Goal: Task Accomplishment & Management: Complete application form

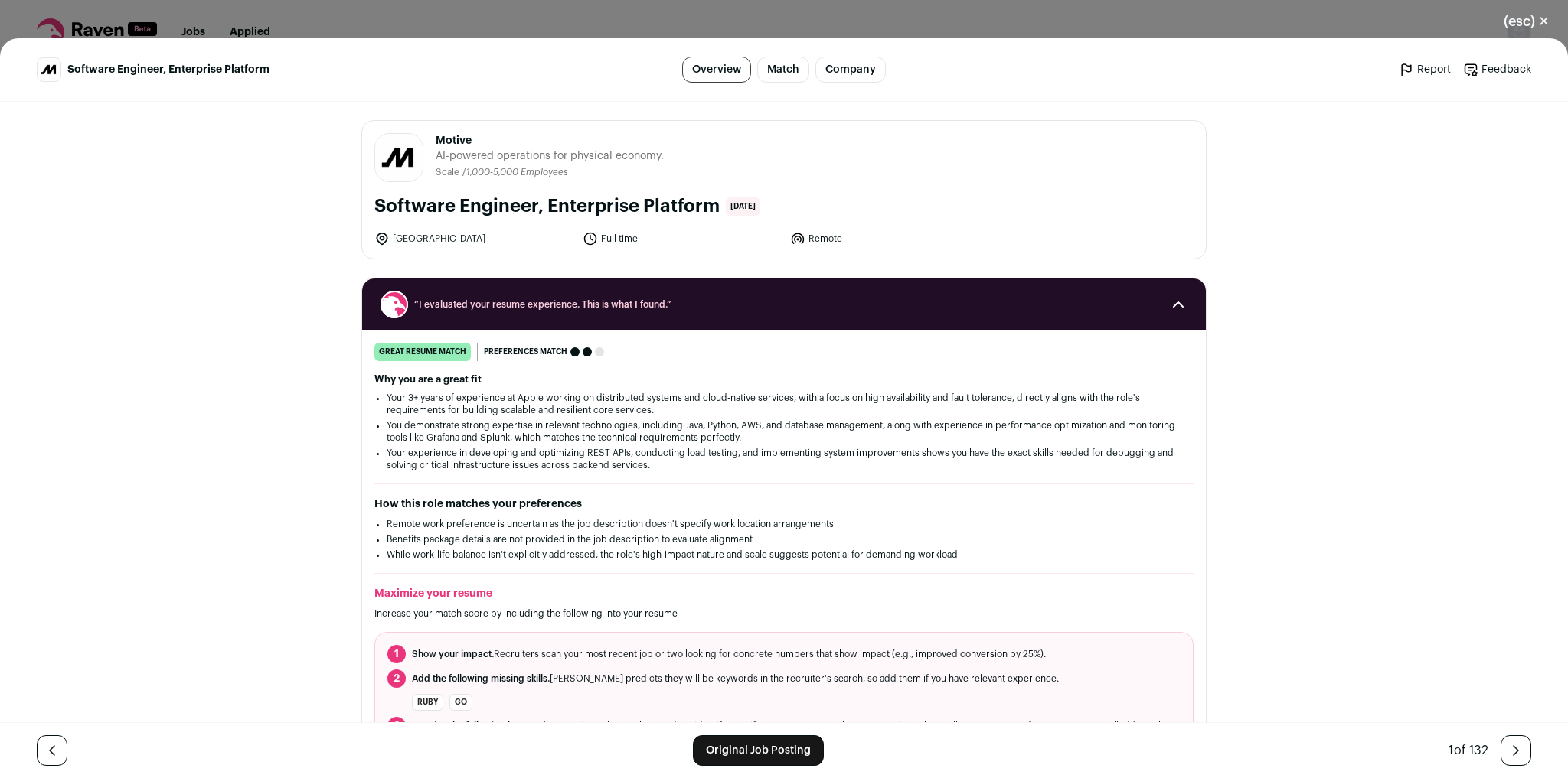
click at [1534, 28] on button "(esc) ✕" at bounding box center [1526, 21] width 83 height 33
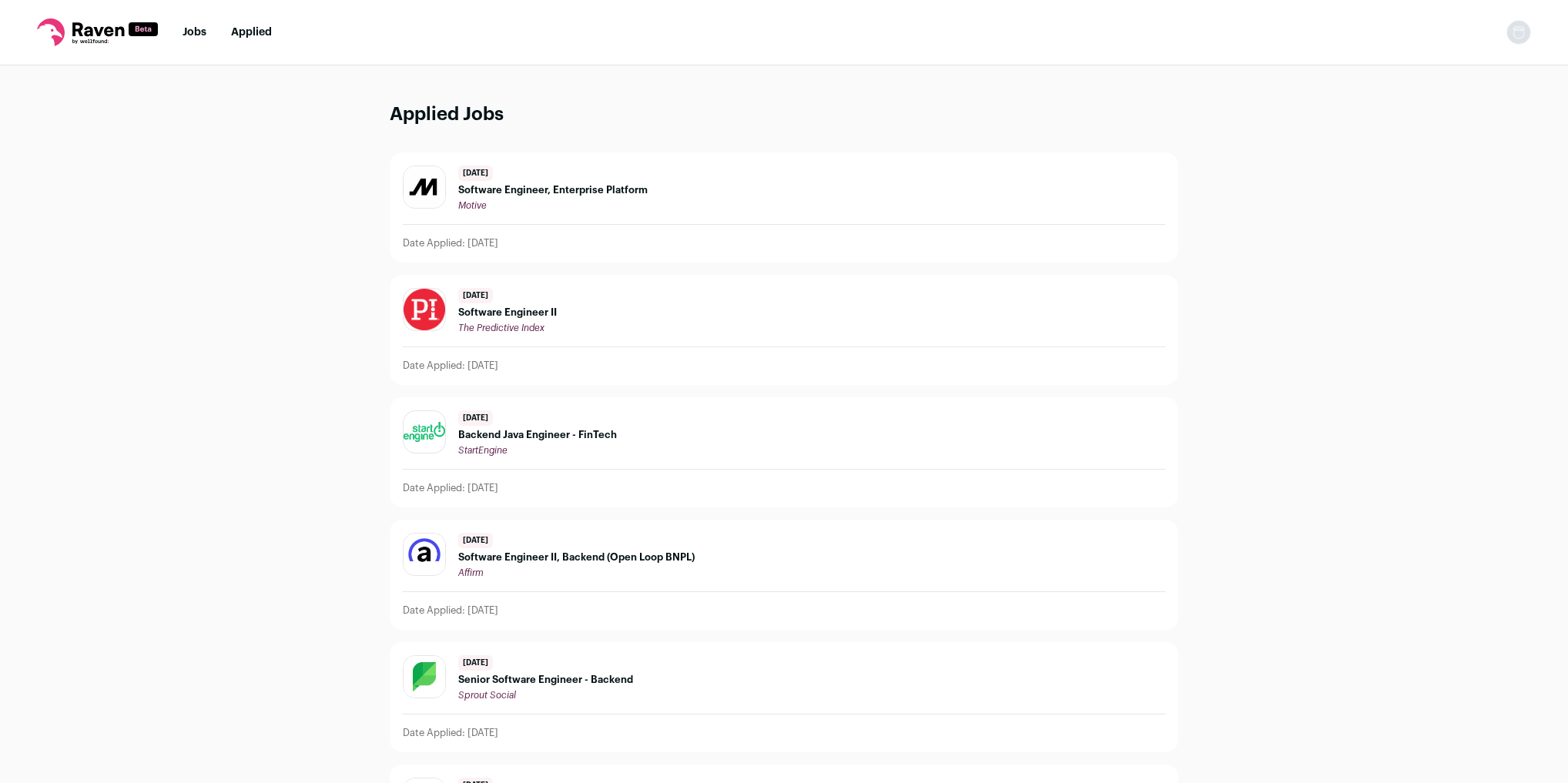
click at [201, 34] on link "Jobs" at bounding box center [195, 33] width 24 height 11
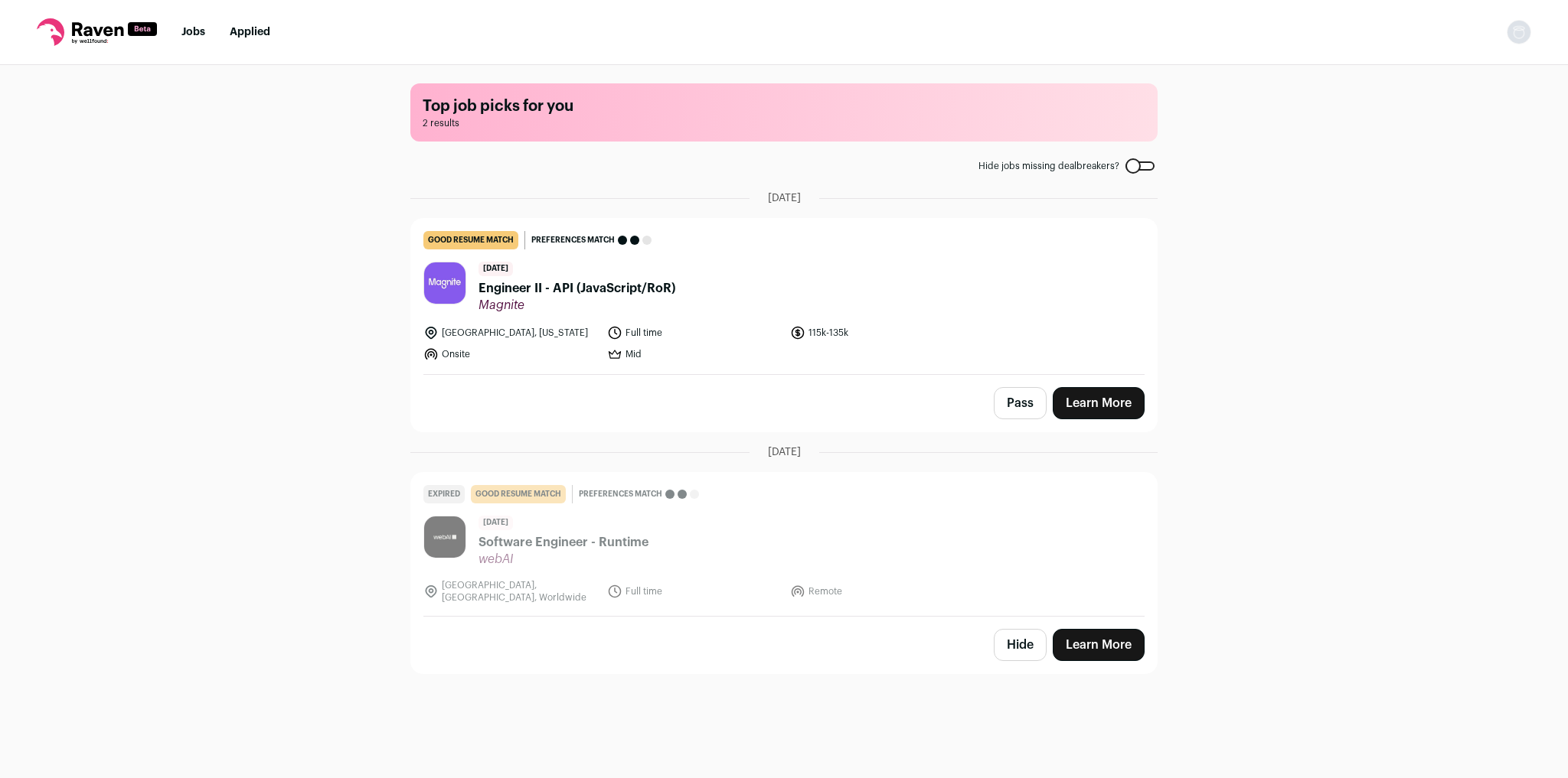
click at [1136, 166] on div at bounding box center [1139, 166] width 29 height 9
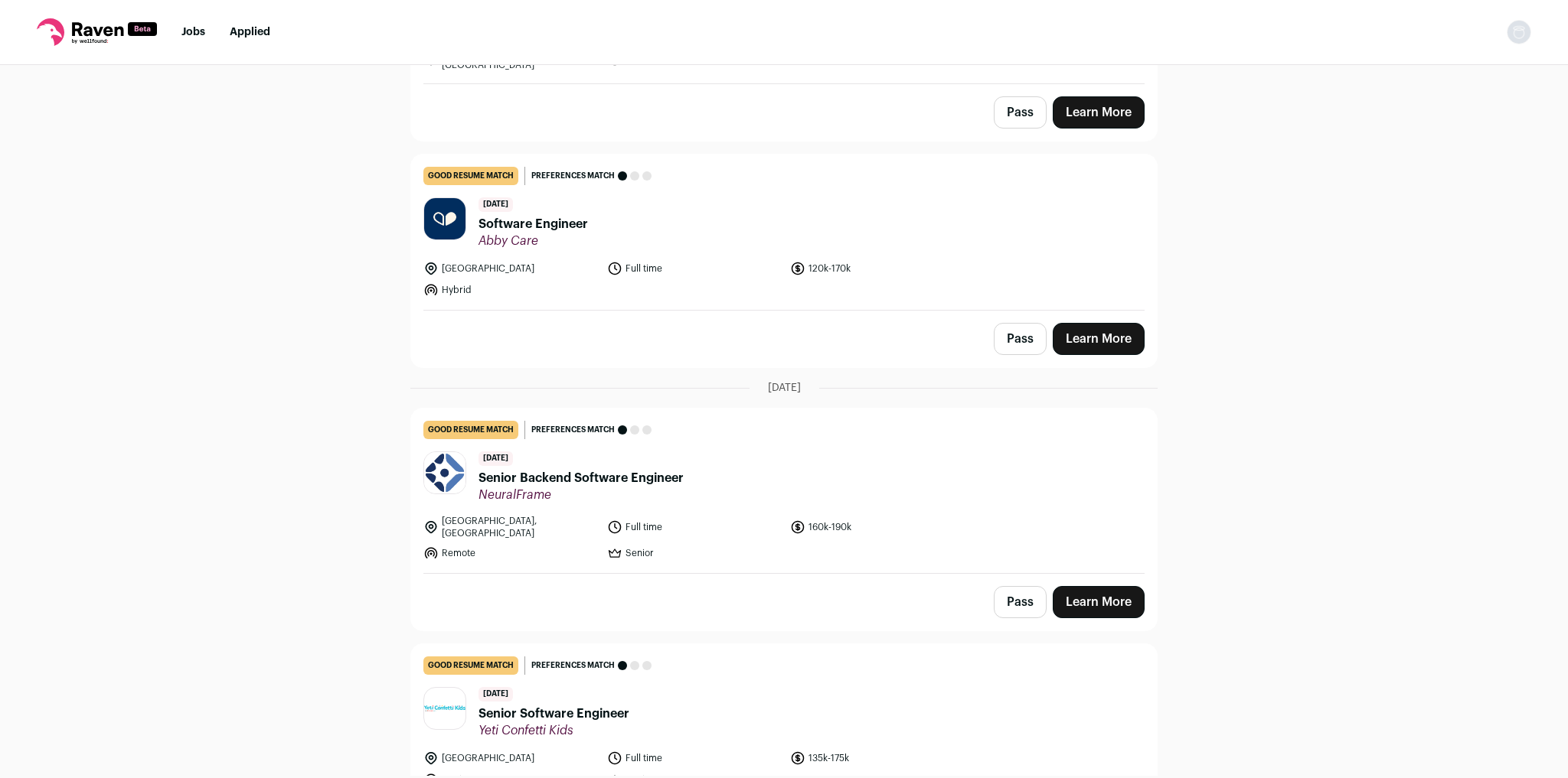
scroll to position [551, 0]
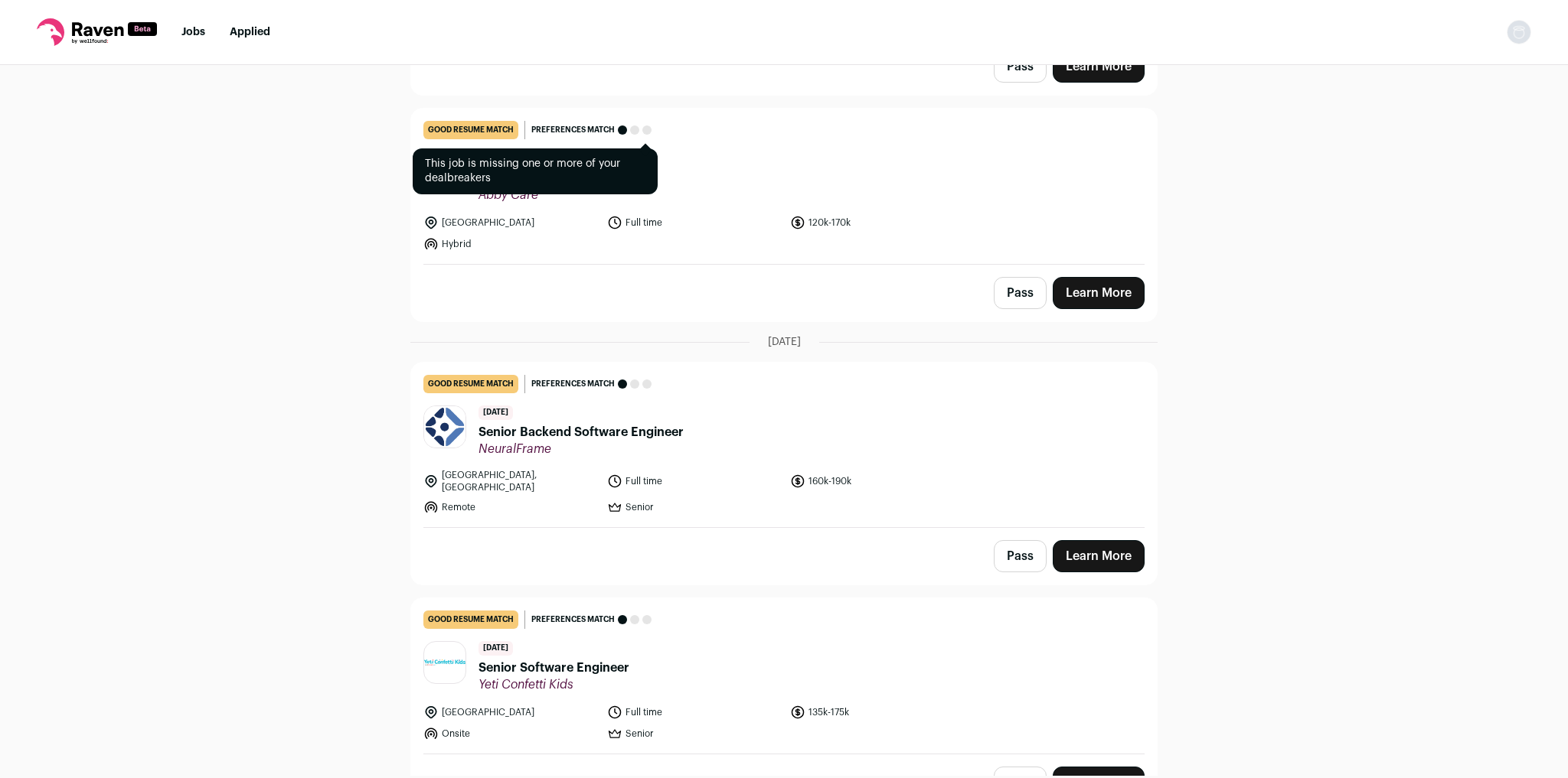
click at [620, 125] on div at bounding box center [623, 130] width 9 height 9
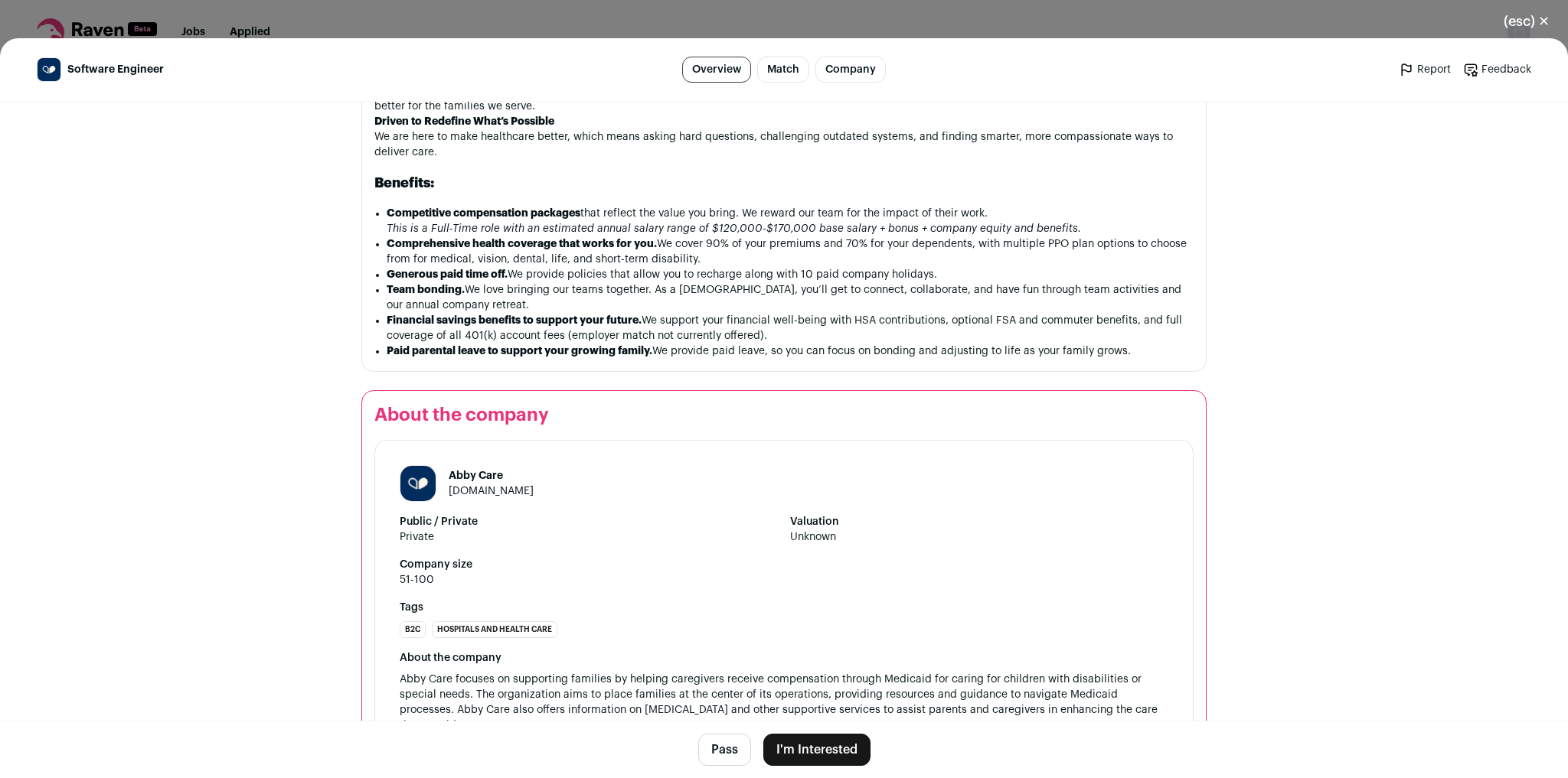
scroll to position [1574, 0]
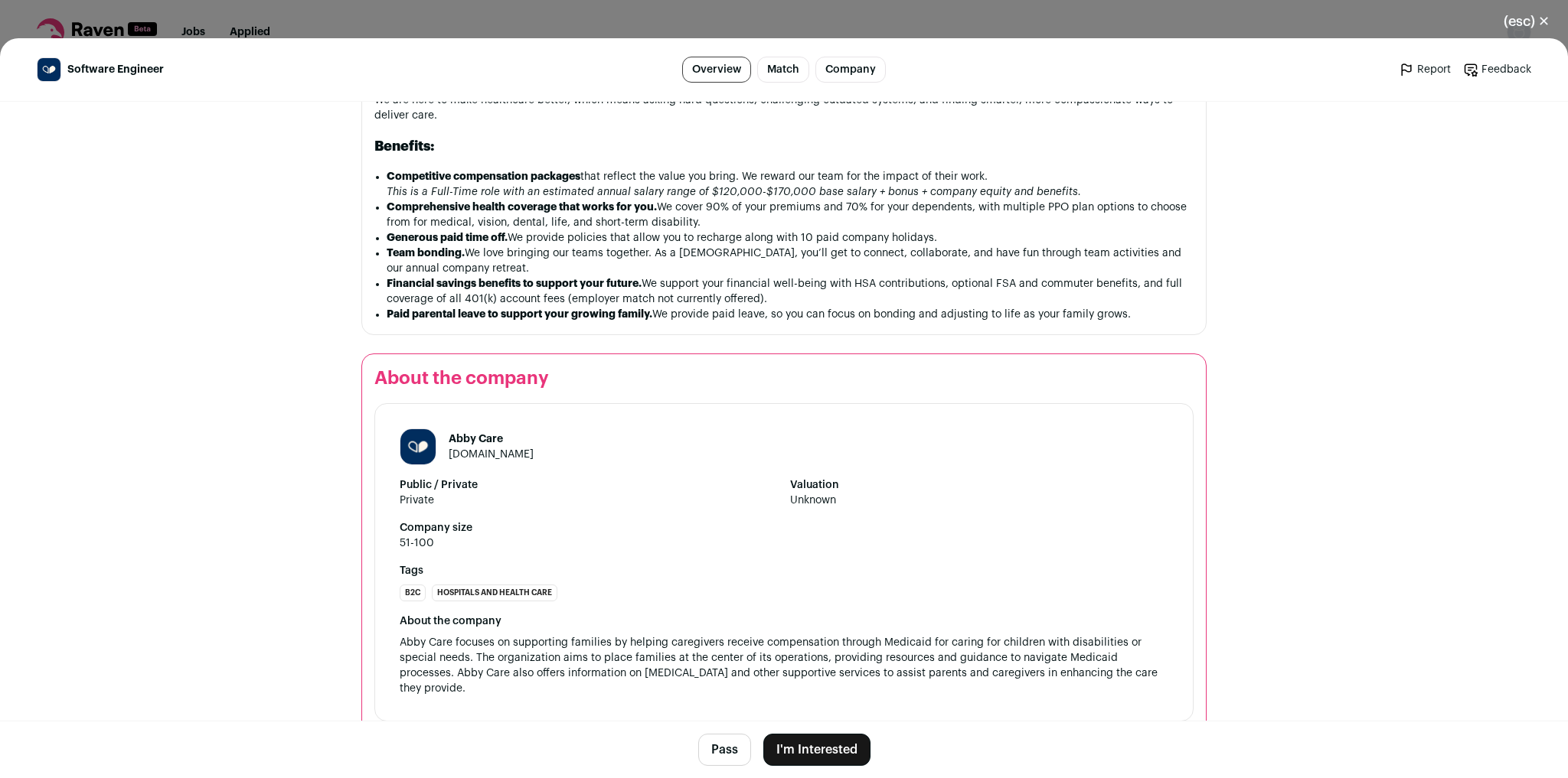
click at [1531, 27] on button "(esc) ✕" at bounding box center [1526, 21] width 83 height 33
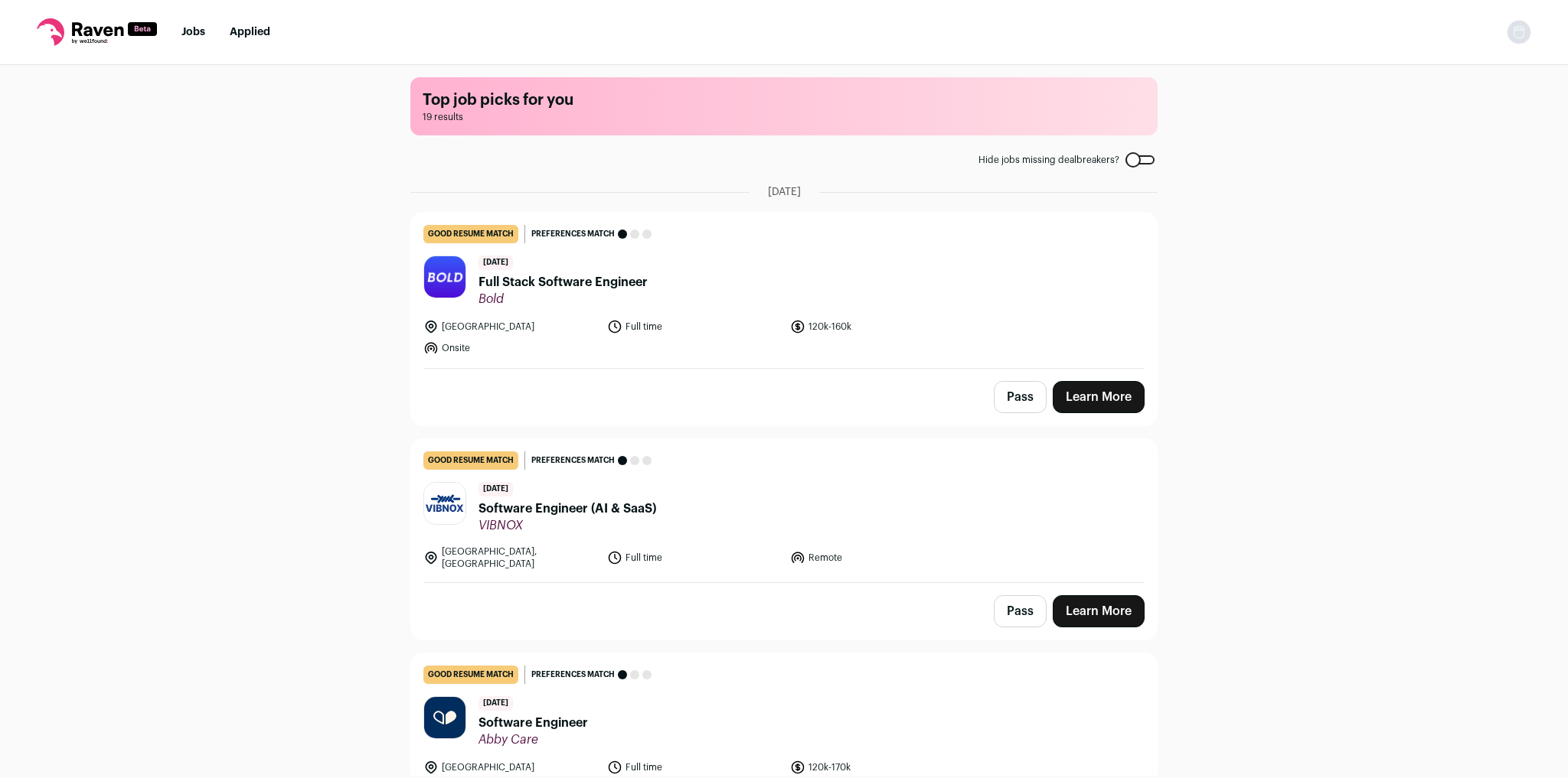
scroll to position [0, 0]
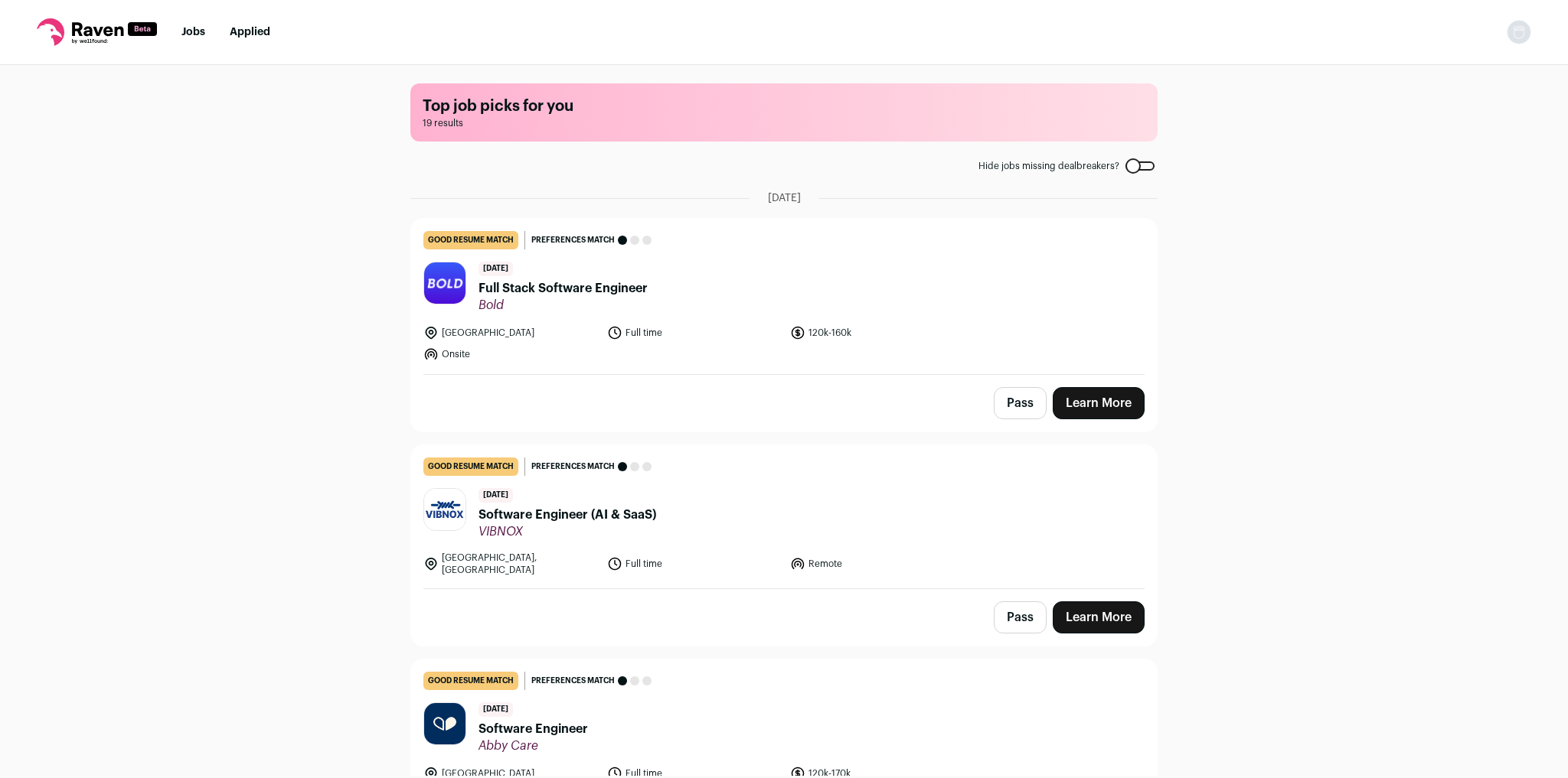
click at [1080, 393] on link "Learn More" at bounding box center [1099, 403] width 92 height 32
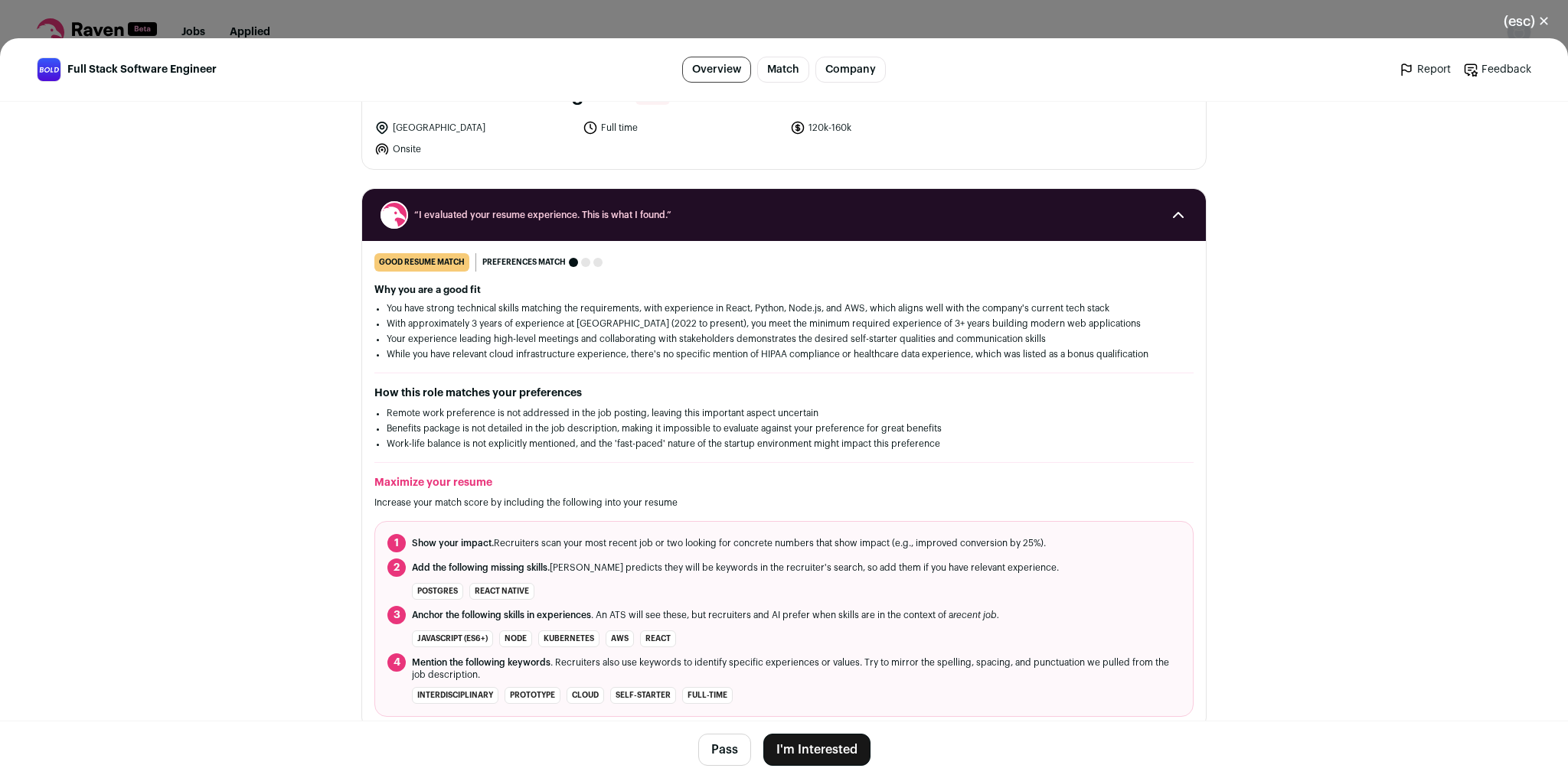
scroll to position [306, 0]
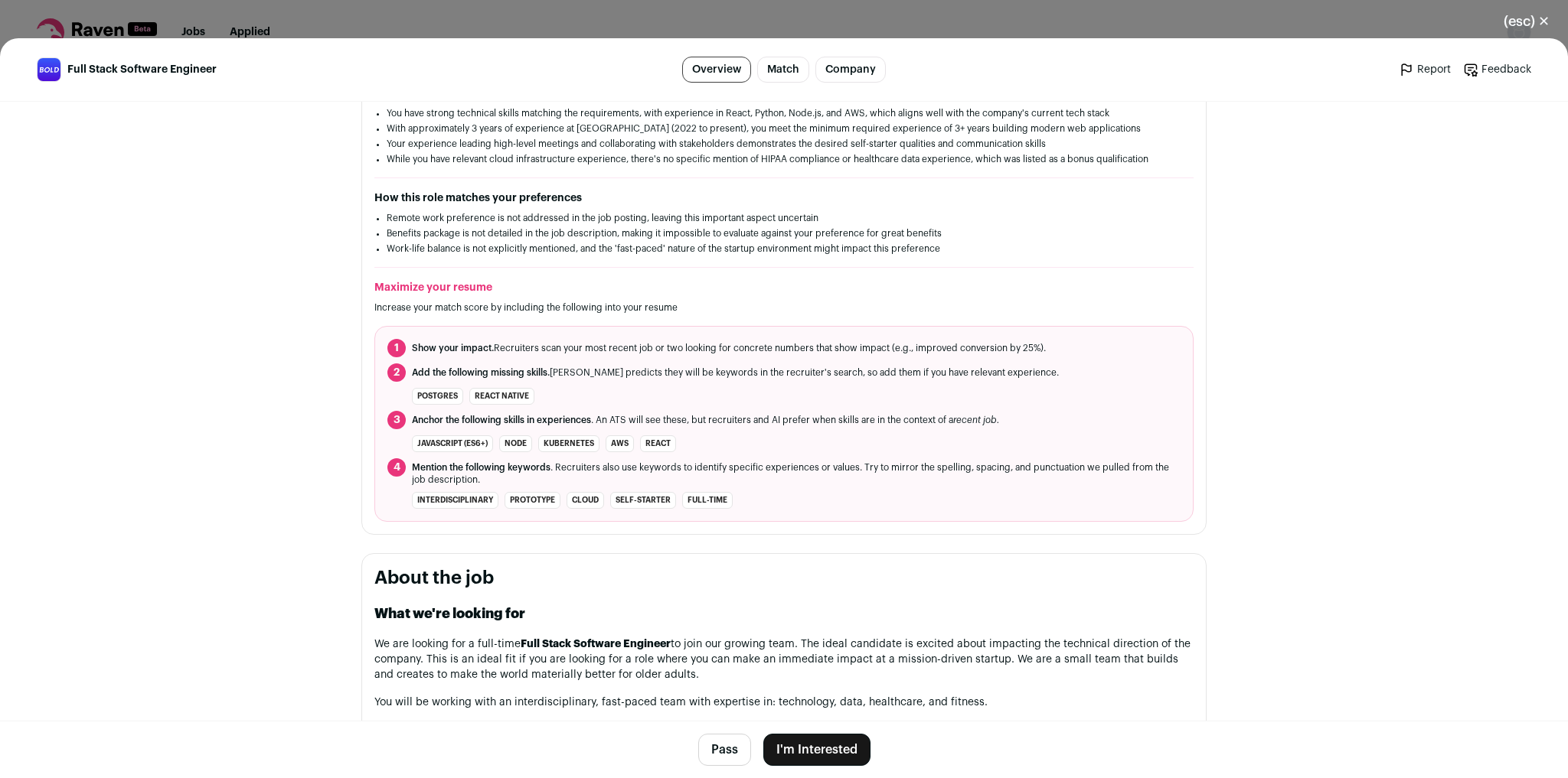
click at [814, 753] on button "I'm Interested" at bounding box center [817, 749] width 108 height 32
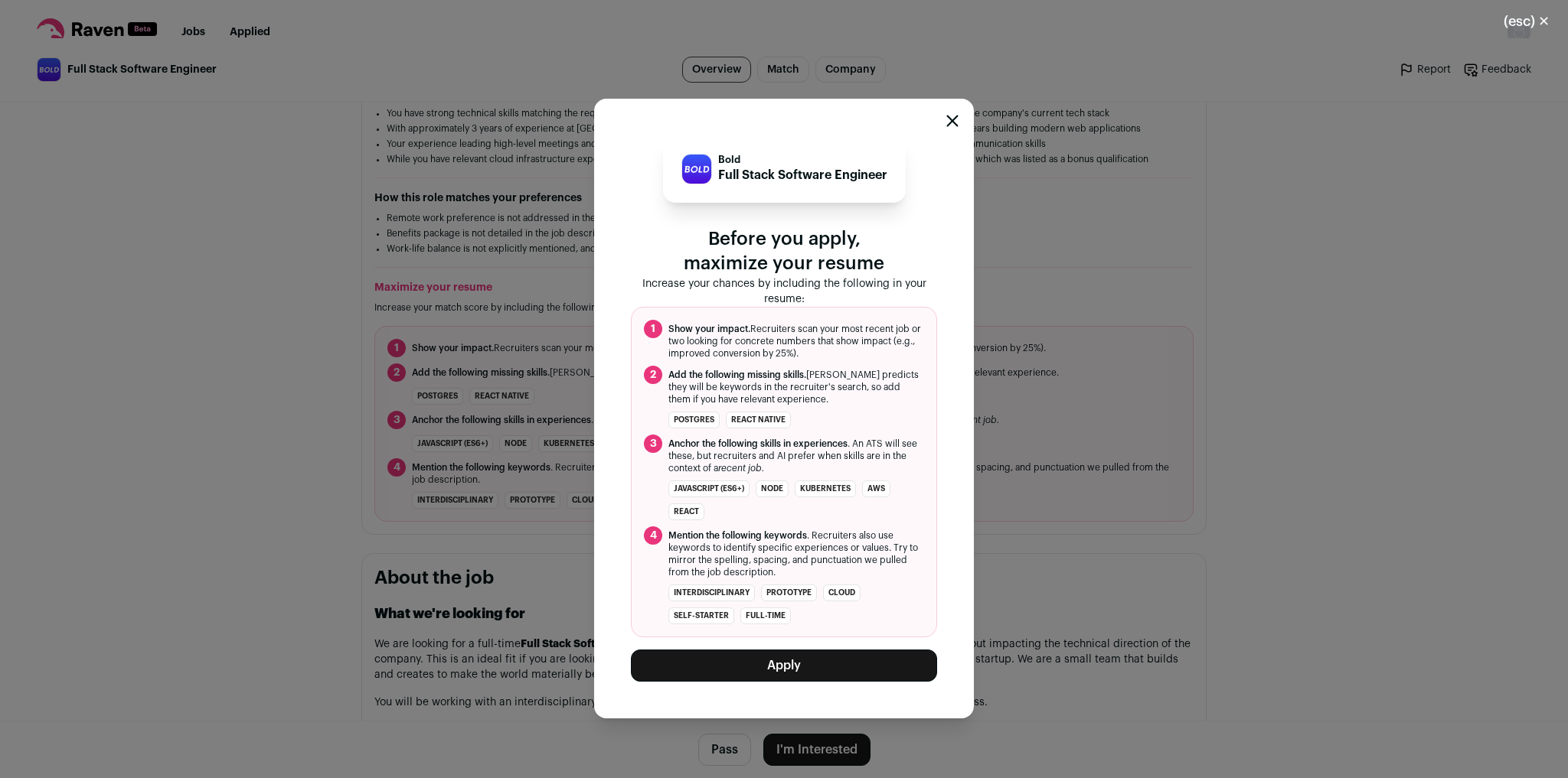
click at [830, 670] on button "Apply" at bounding box center [784, 666] width 306 height 32
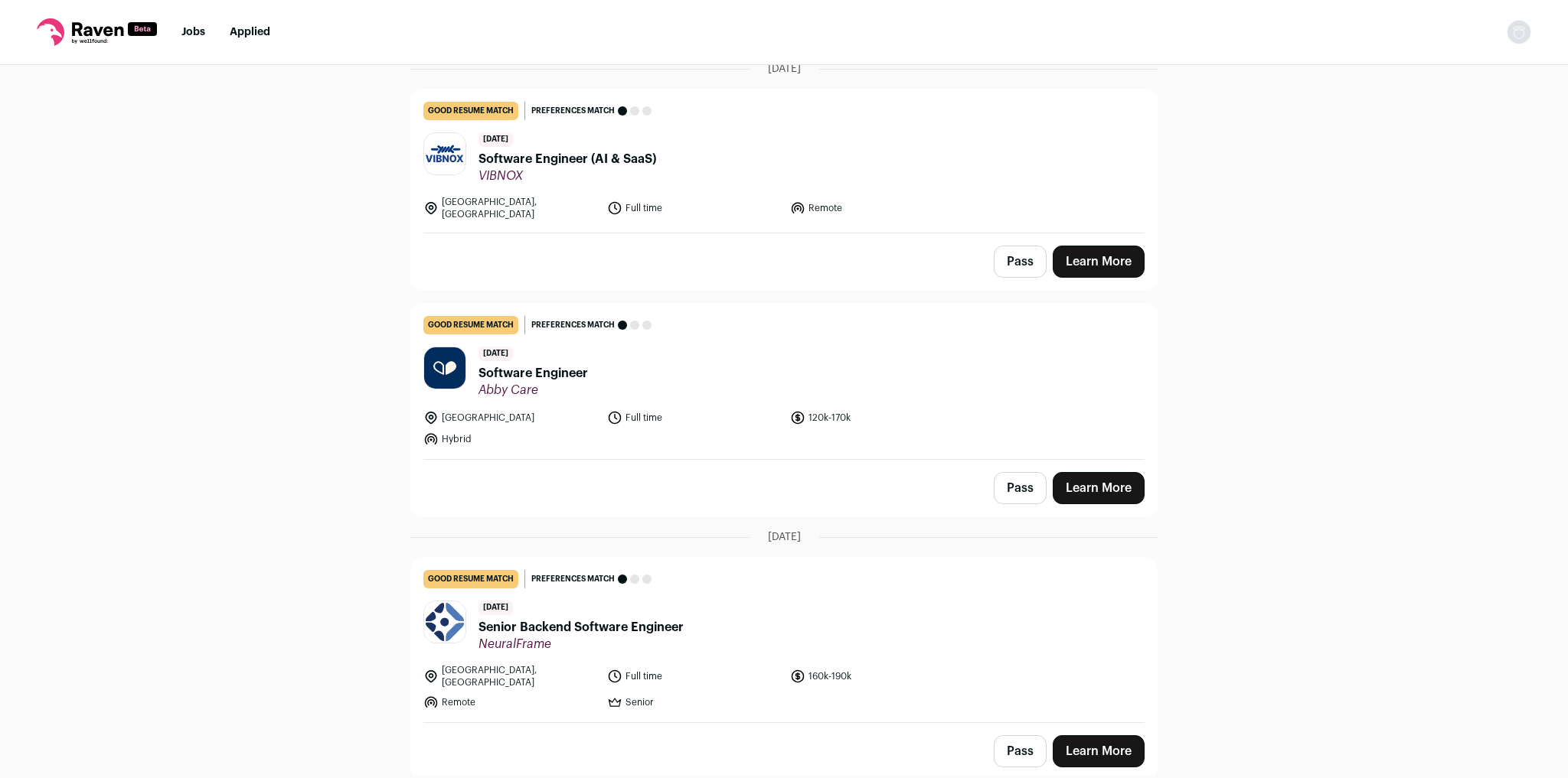
scroll to position [184, 0]
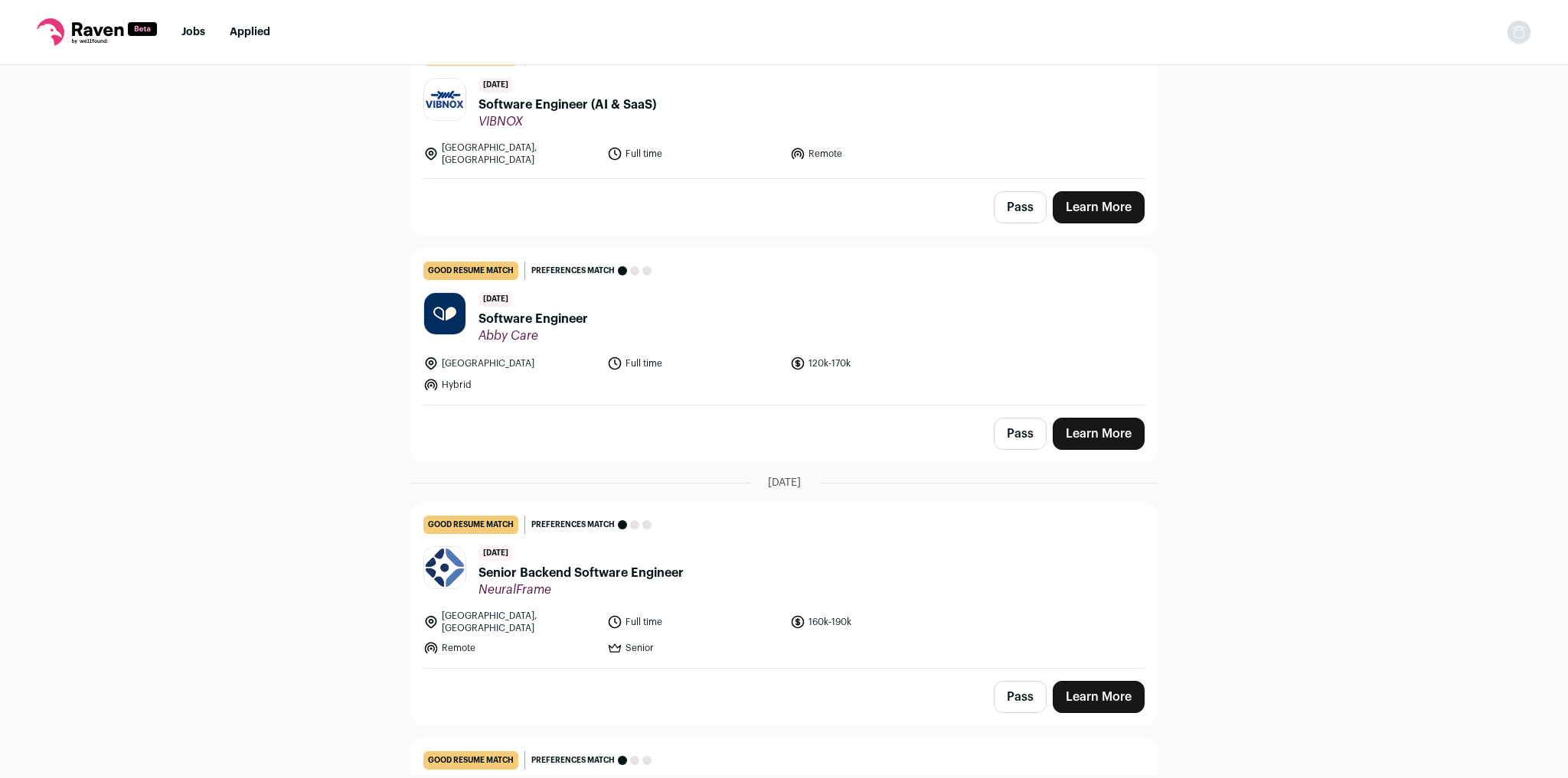
click at [1087, 418] on link "Learn More" at bounding box center [1099, 434] width 92 height 32
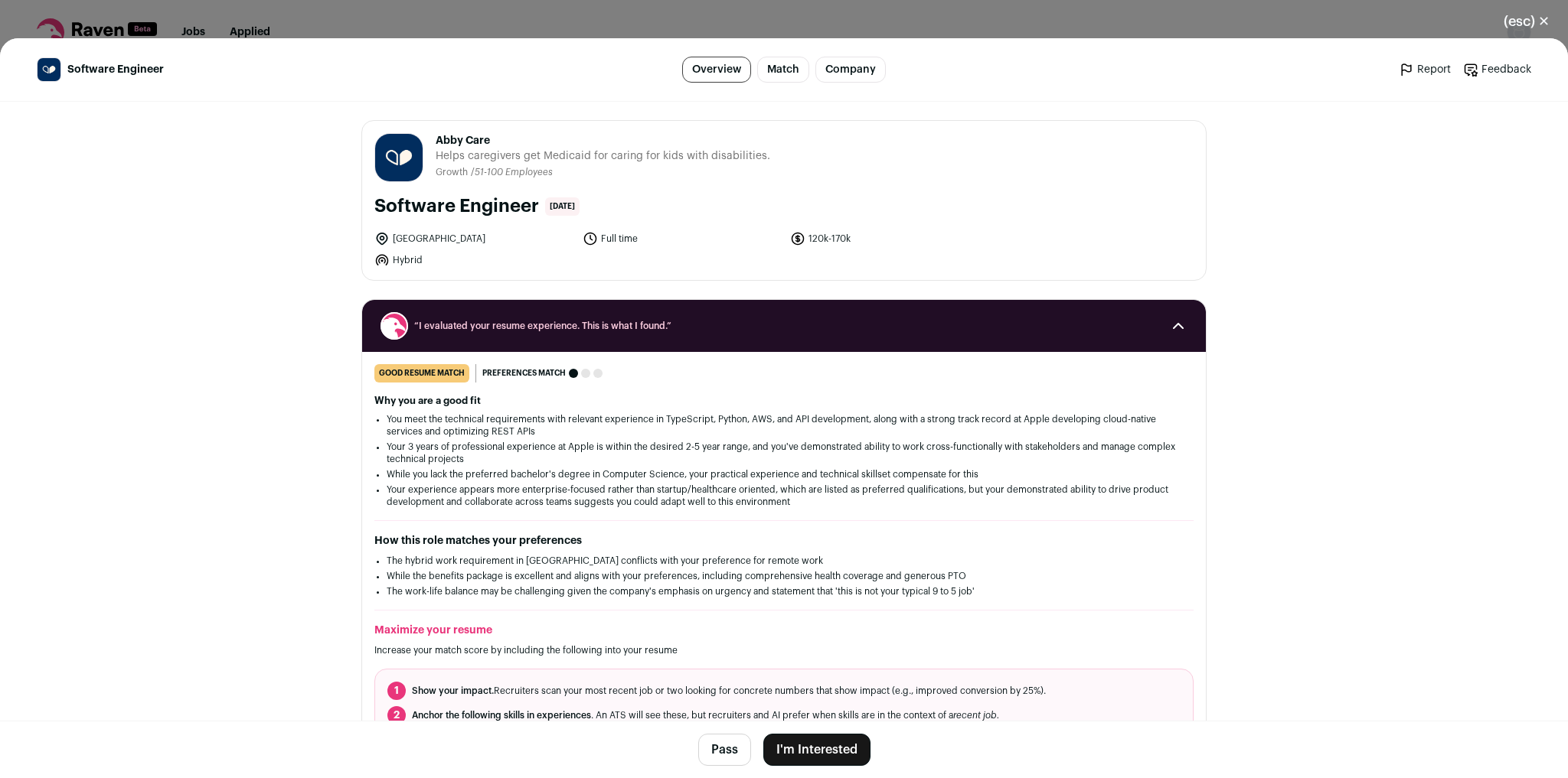
click at [839, 744] on button "I'm Interested" at bounding box center [817, 749] width 108 height 32
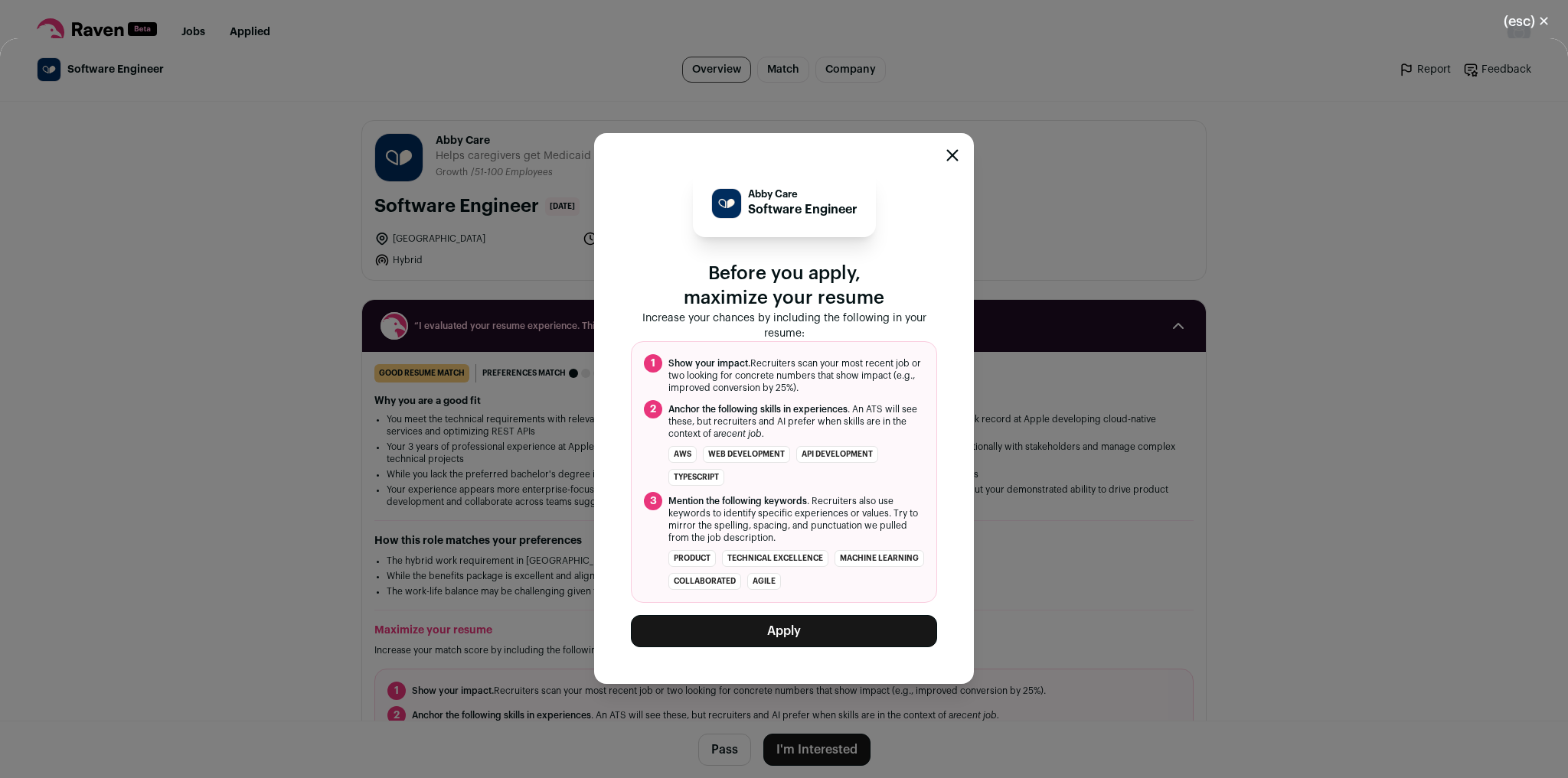
click at [769, 621] on button "Apply" at bounding box center [784, 631] width 306 height 32
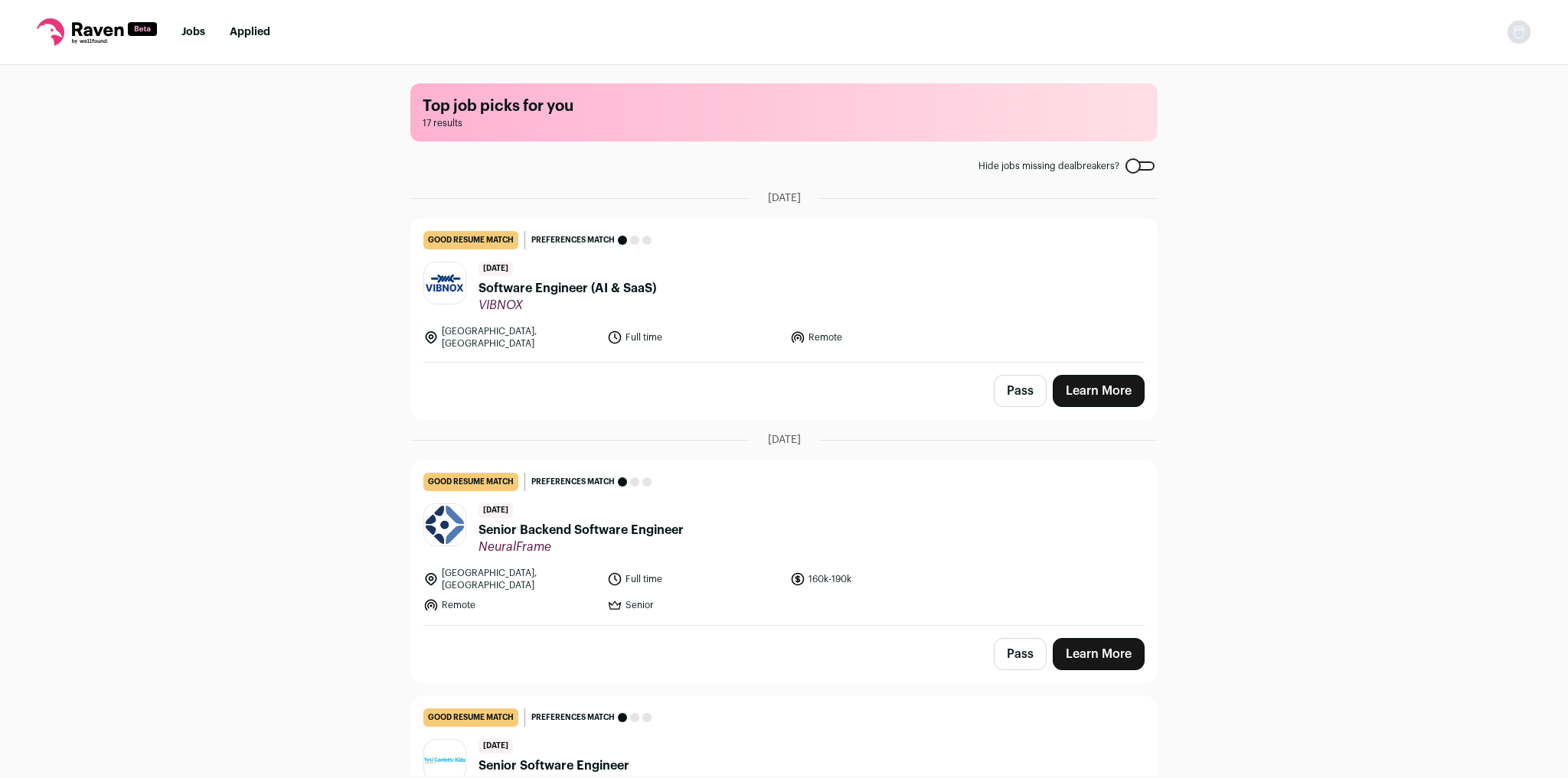
click at [1111, 638] on link "Learn More" at bounding box center [1099, 654] width 92 height 32
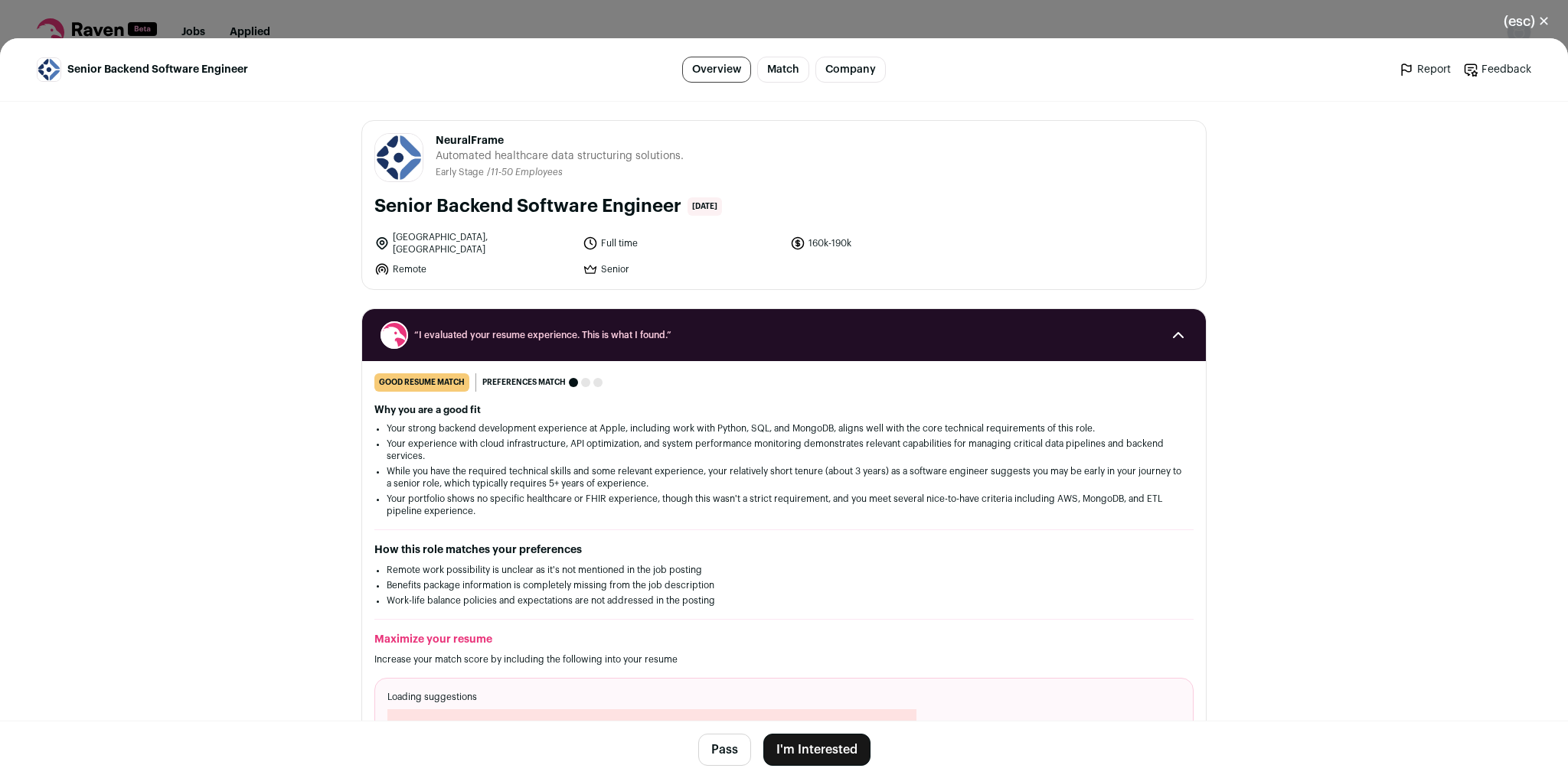
click at [653, 17] on div "(esc) ✕ Senior Backend Software Engineer Overview Match Company Report Feedback…" at bounding box center [784, 389] width 1568 height 778
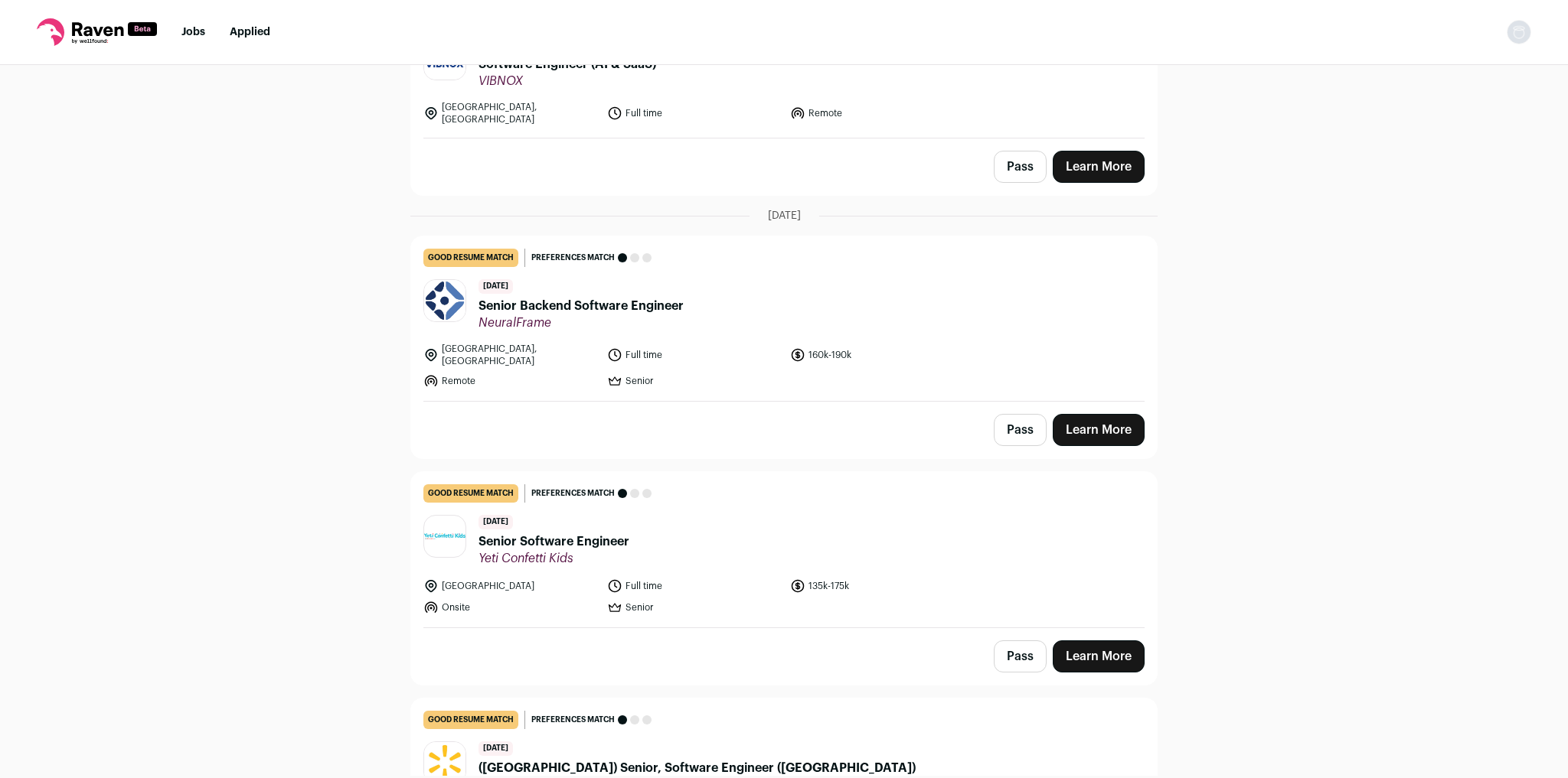
scroll to position [428, 0]
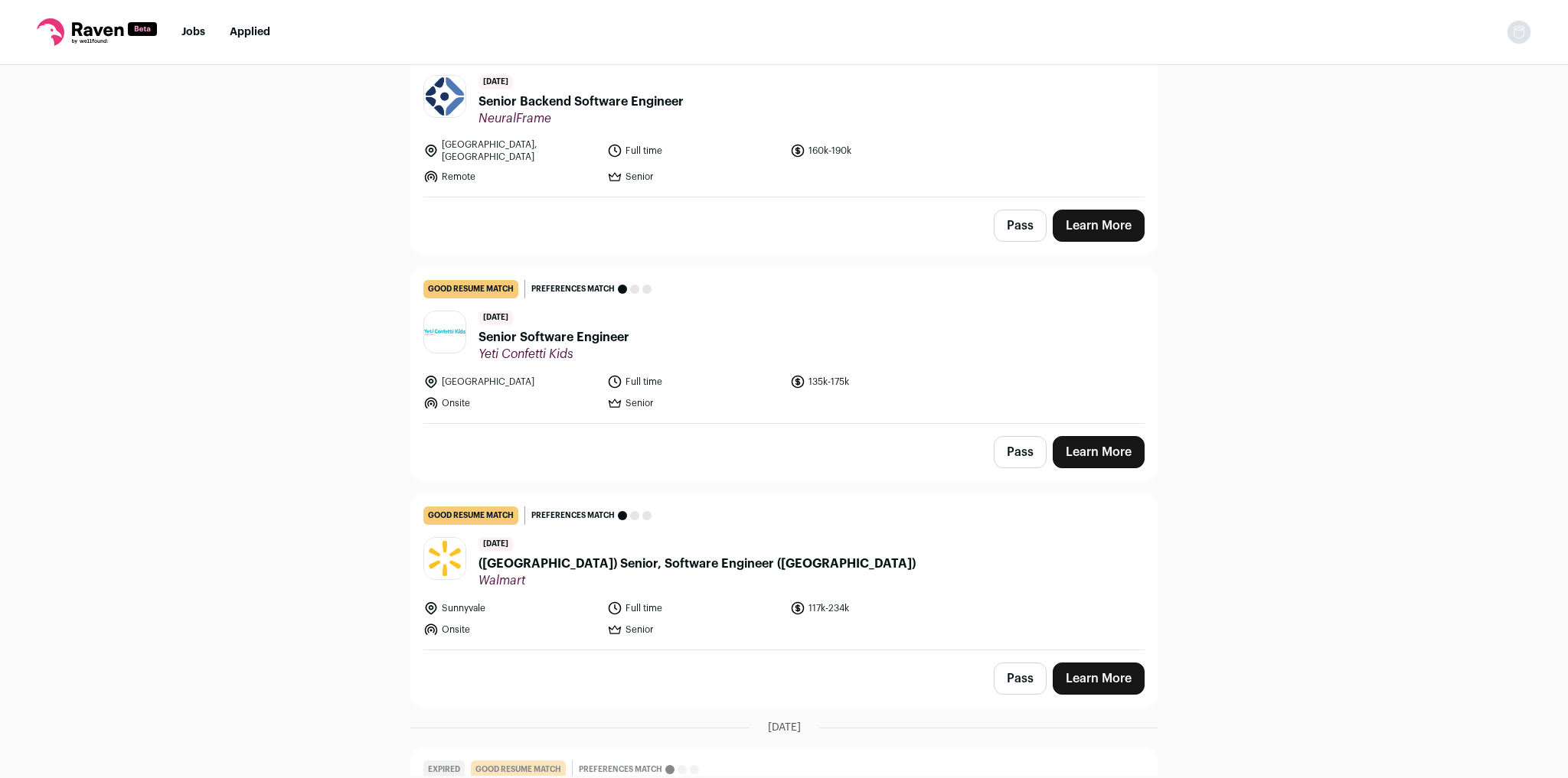
click at [1081, 436] on link "Learn More" at bounding box center [1099, 452] width 92 height 32
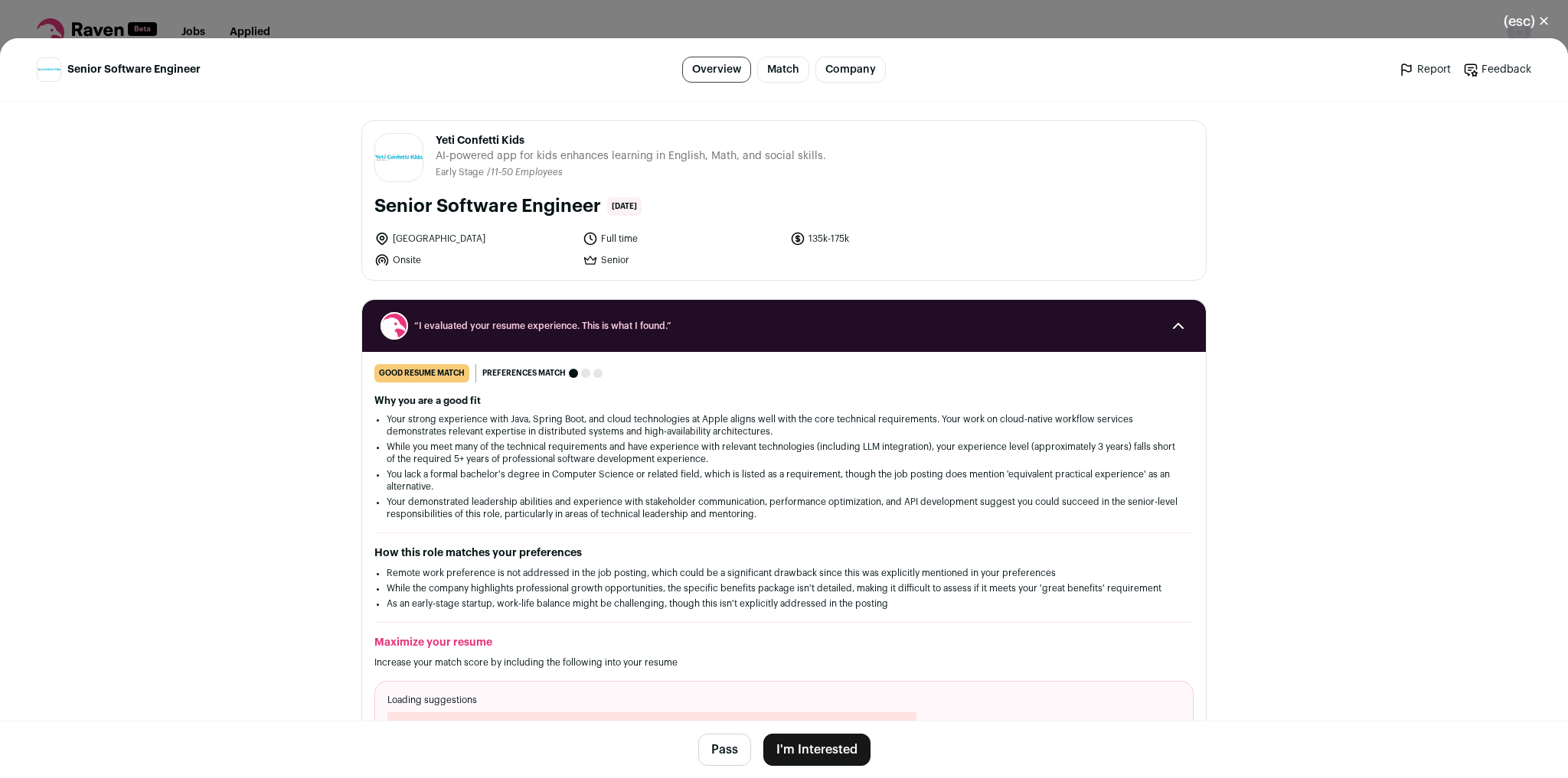
drag, startPoint x: 447, startPoint y: 236, endPoint x: 433, endPoint y: 236, distance: 14.0
click at [433, 236] on li "[GEOGRAPHIC_DATA]" at bounding box center [474, 238] width 199 height 16
click at [836, 757] on button "I'm Interested" at bounding box center [817, 749] width 108 height 32
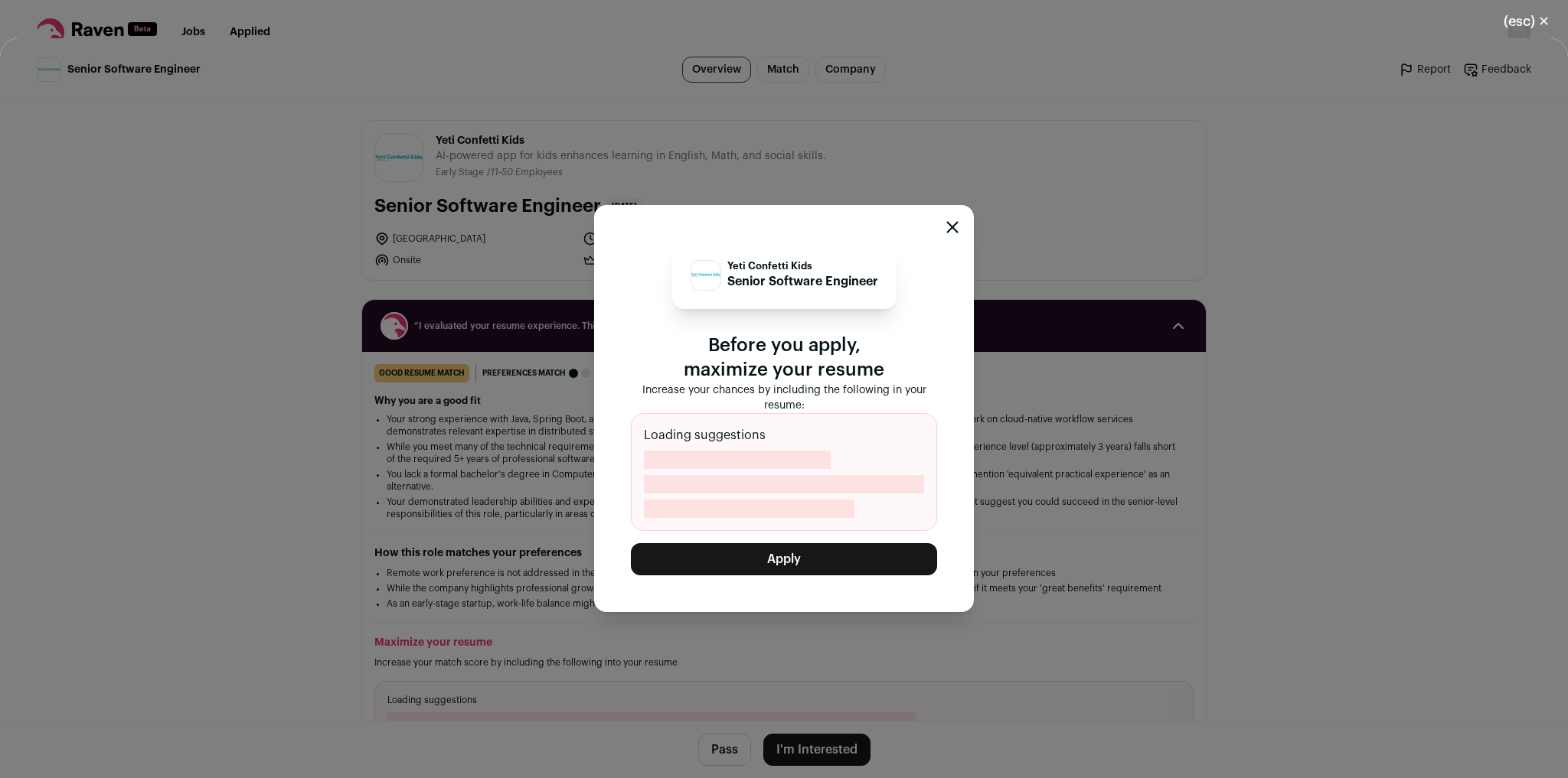
click at [803, 557] on button "Apply" at bounding box center [784, 559] width 306 height 32
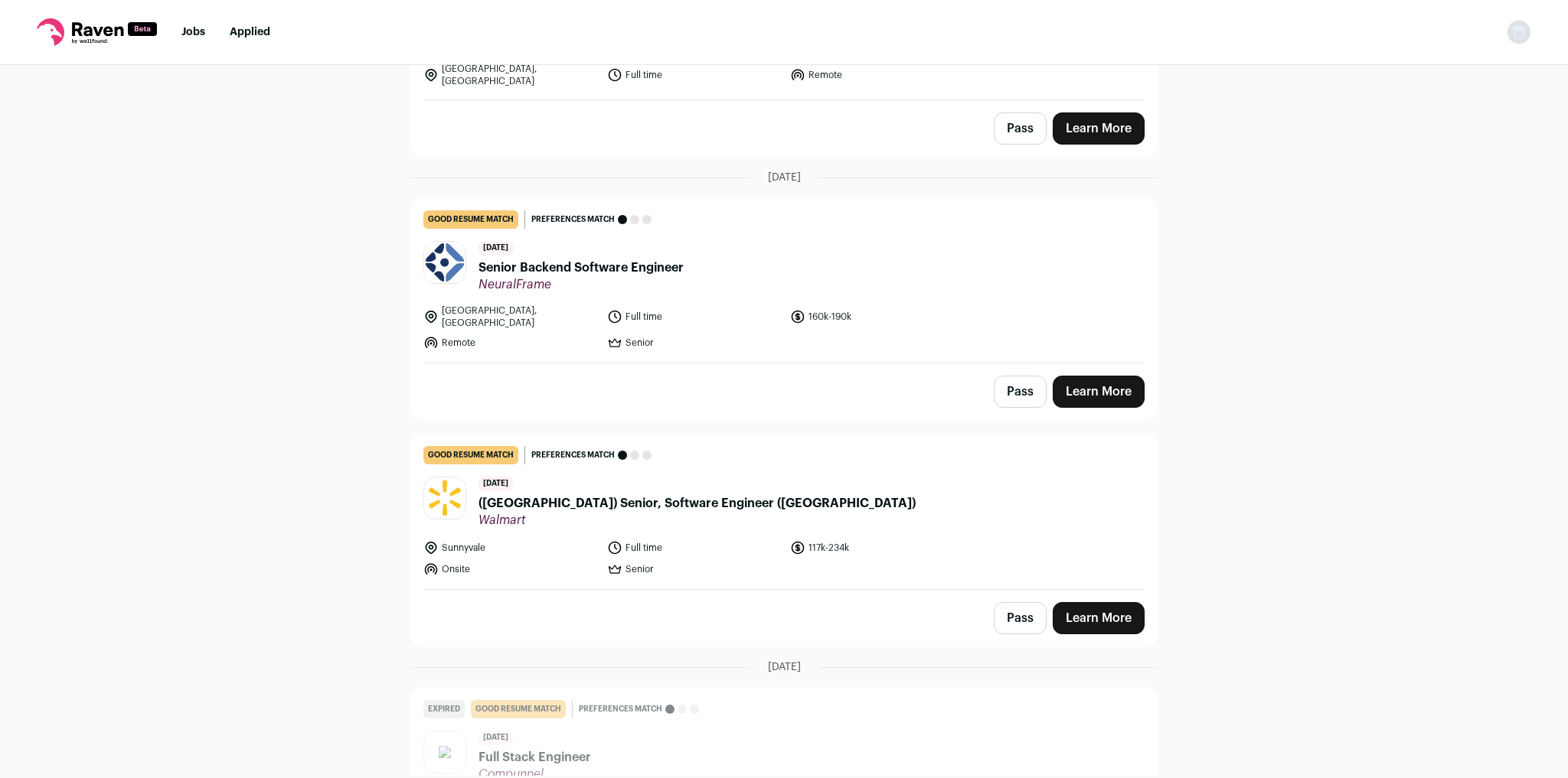
scroll to position [306, 0]
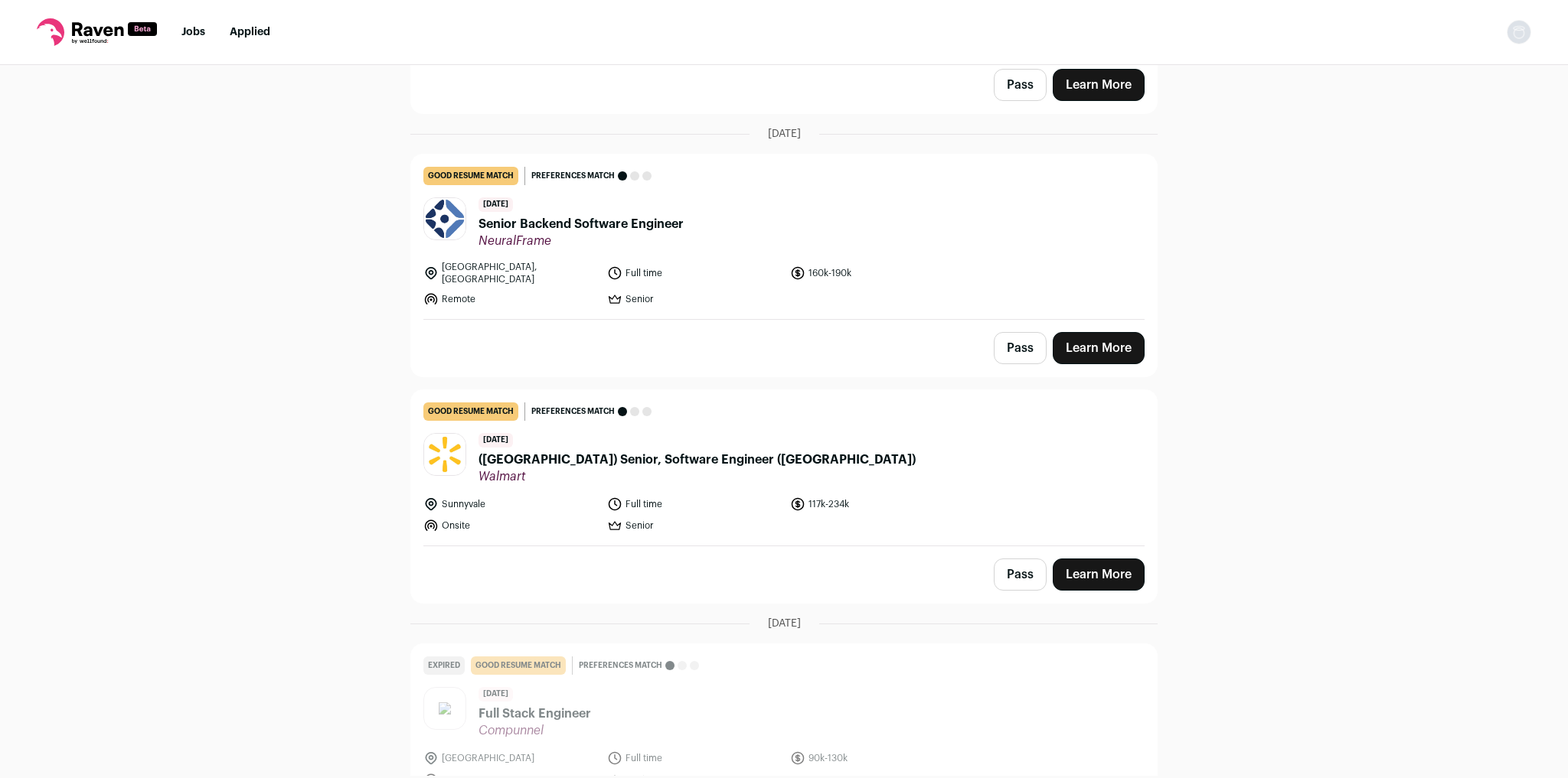
click at [1088, 558] on link "Learn More" at bounding box center [1099, 574] width 92 height 32
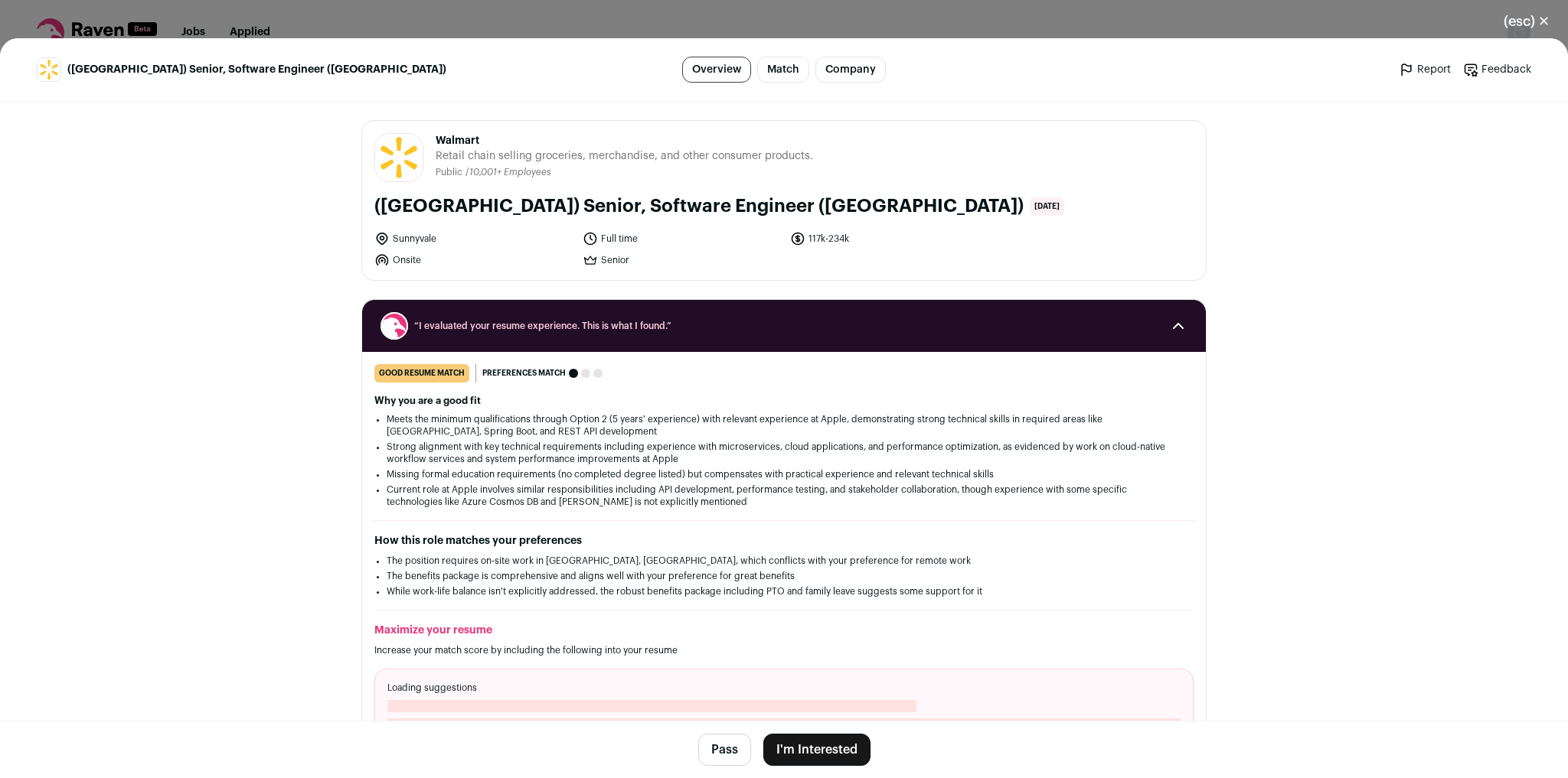
click at [824, 774] on footer "Pass I'm Interested" at bounding box center [784, 749] width 1568 height 57
click at [826, 762] on button "I'm Interested" at bounding box center [817, 749] width 108 height 32
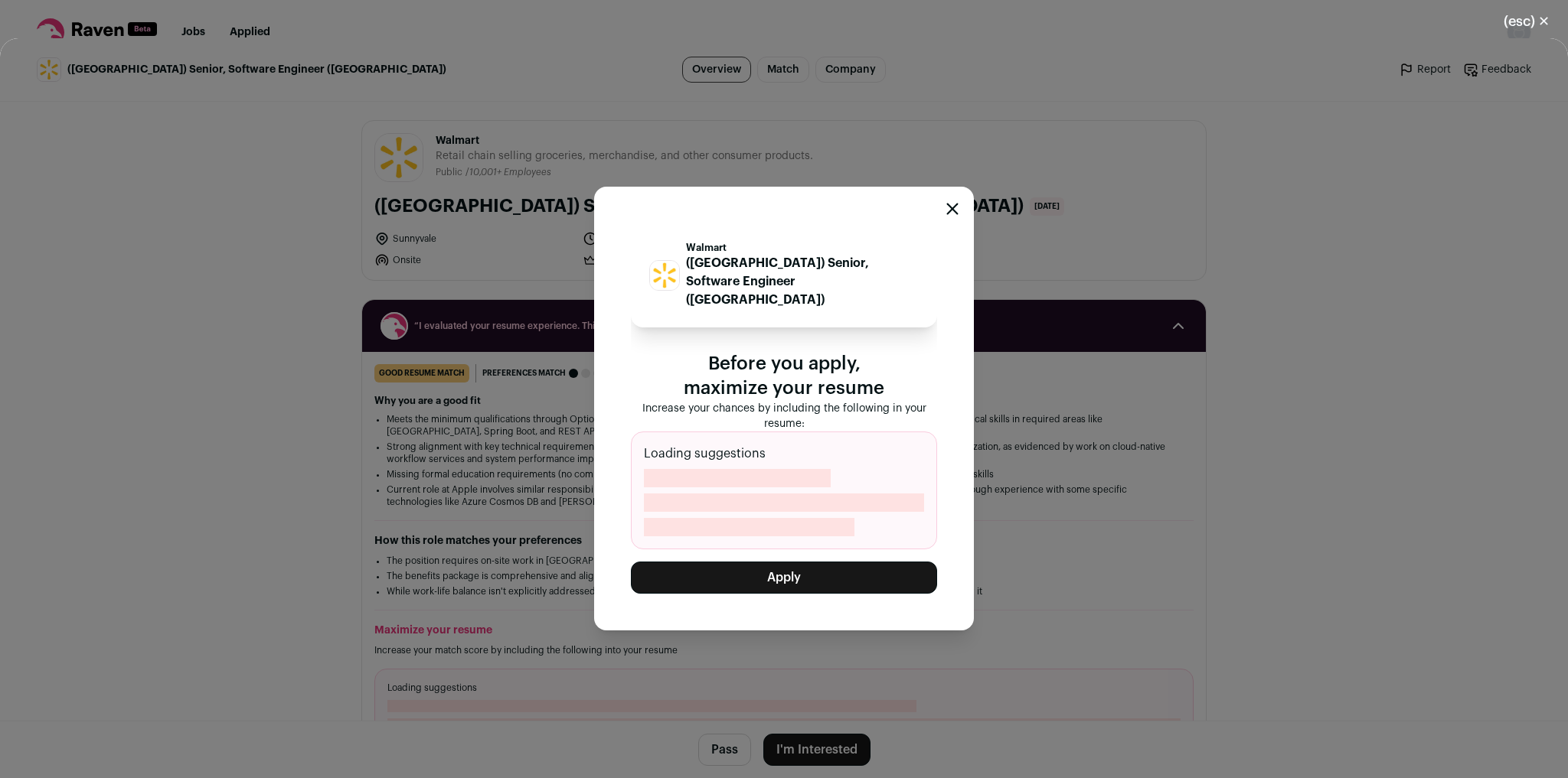
click at [796, 569] on button "Apply" at bounding box center [784, 578] width 306 height 32
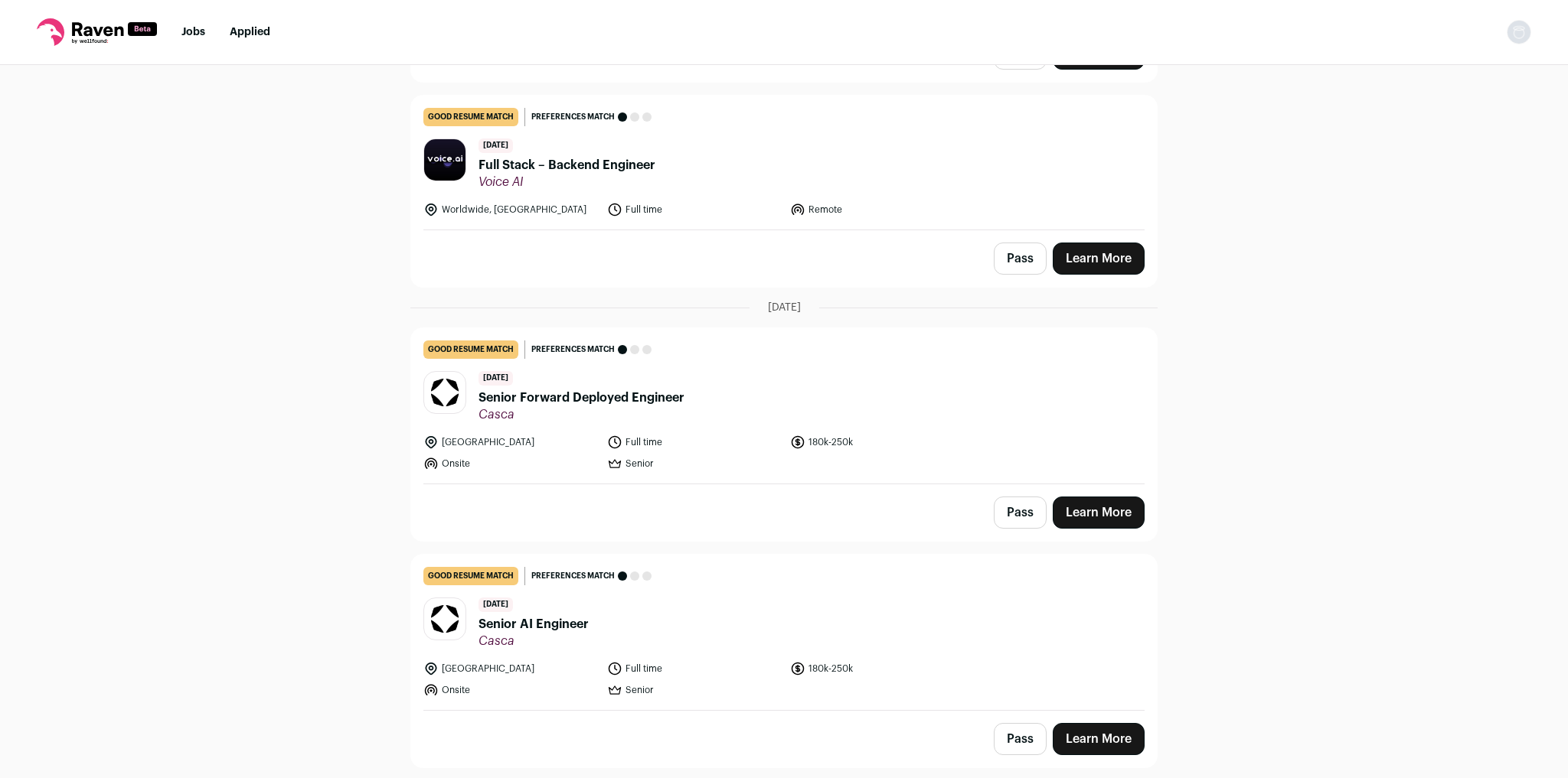
scroll to position [1102, 0]
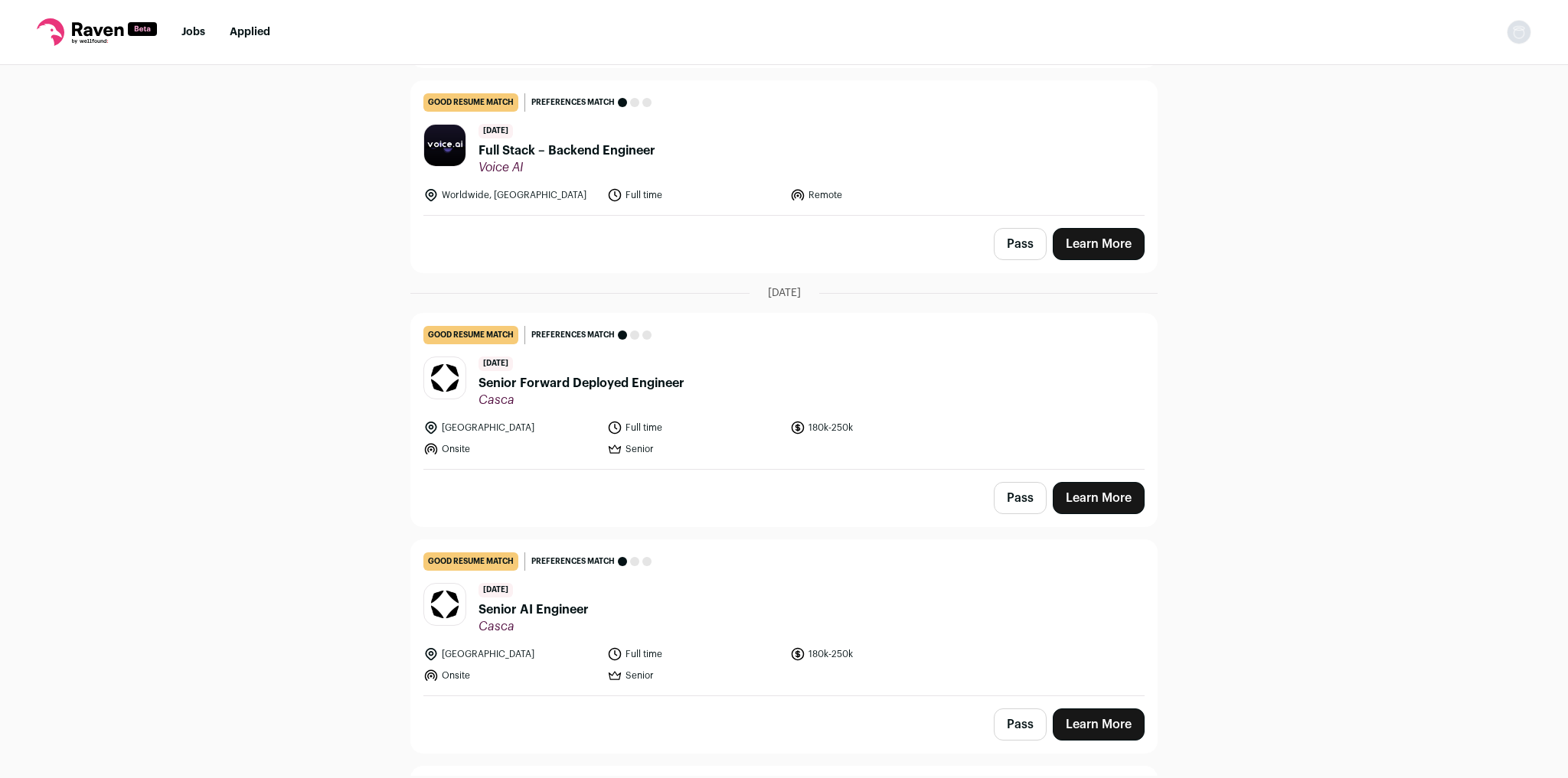
click at [534, 375] on span "Senior Forward Deployed Engineer" at bounding box center [582, 384] width 206 height 19
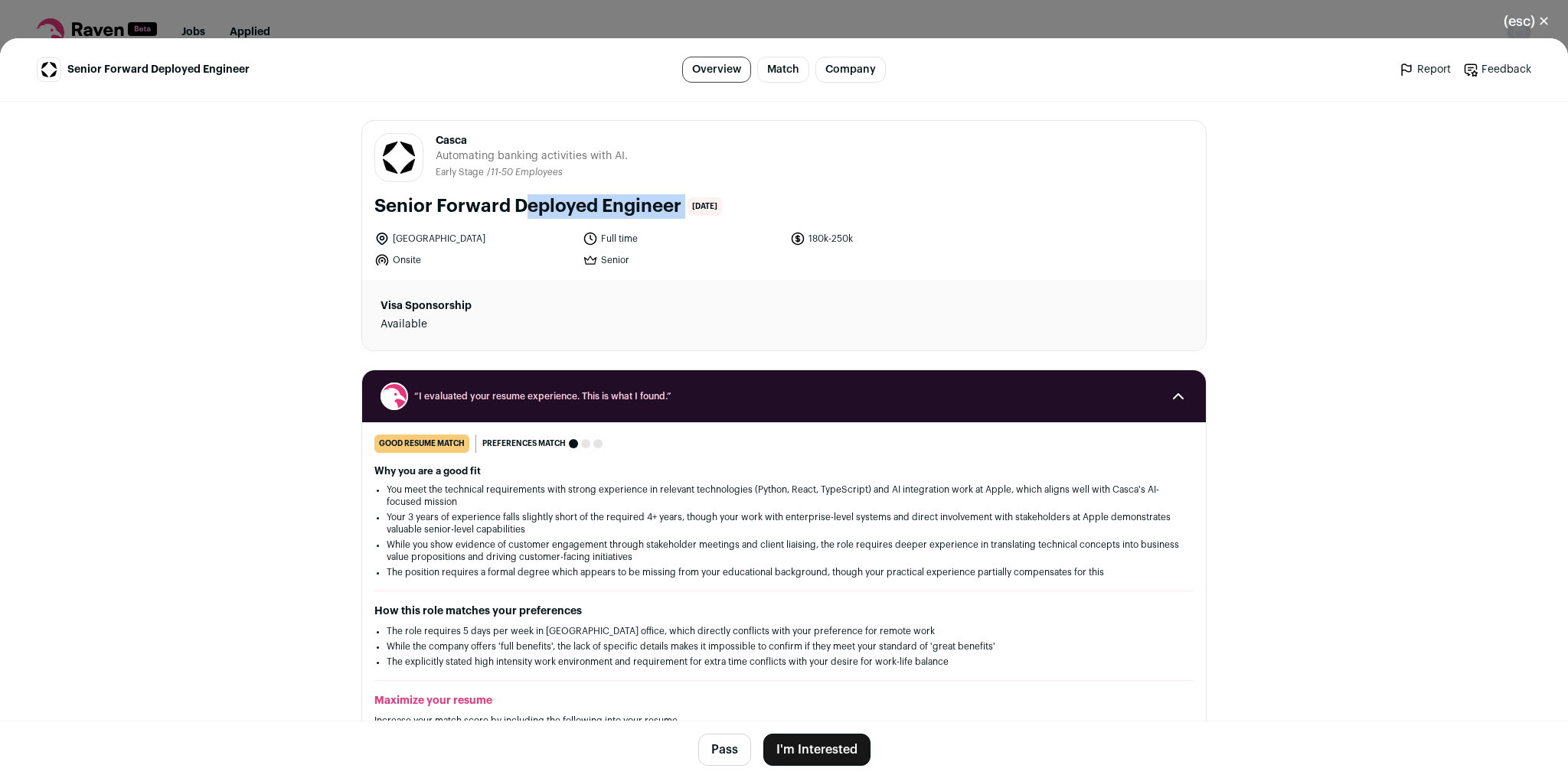
drag, startPoint x: 430, startPoint y: 204, endPoint x: 686, endPoint y: 205, distance: 256.0
click at [686, 205] on div "Senior Forward Deployed Engineer 20 days ago" at bounding box center [784, 207] width 819 height 24
click at [739, 308] on div "Visa Sponsorship Available" at bounding box center [783, 315] width 843 height 70
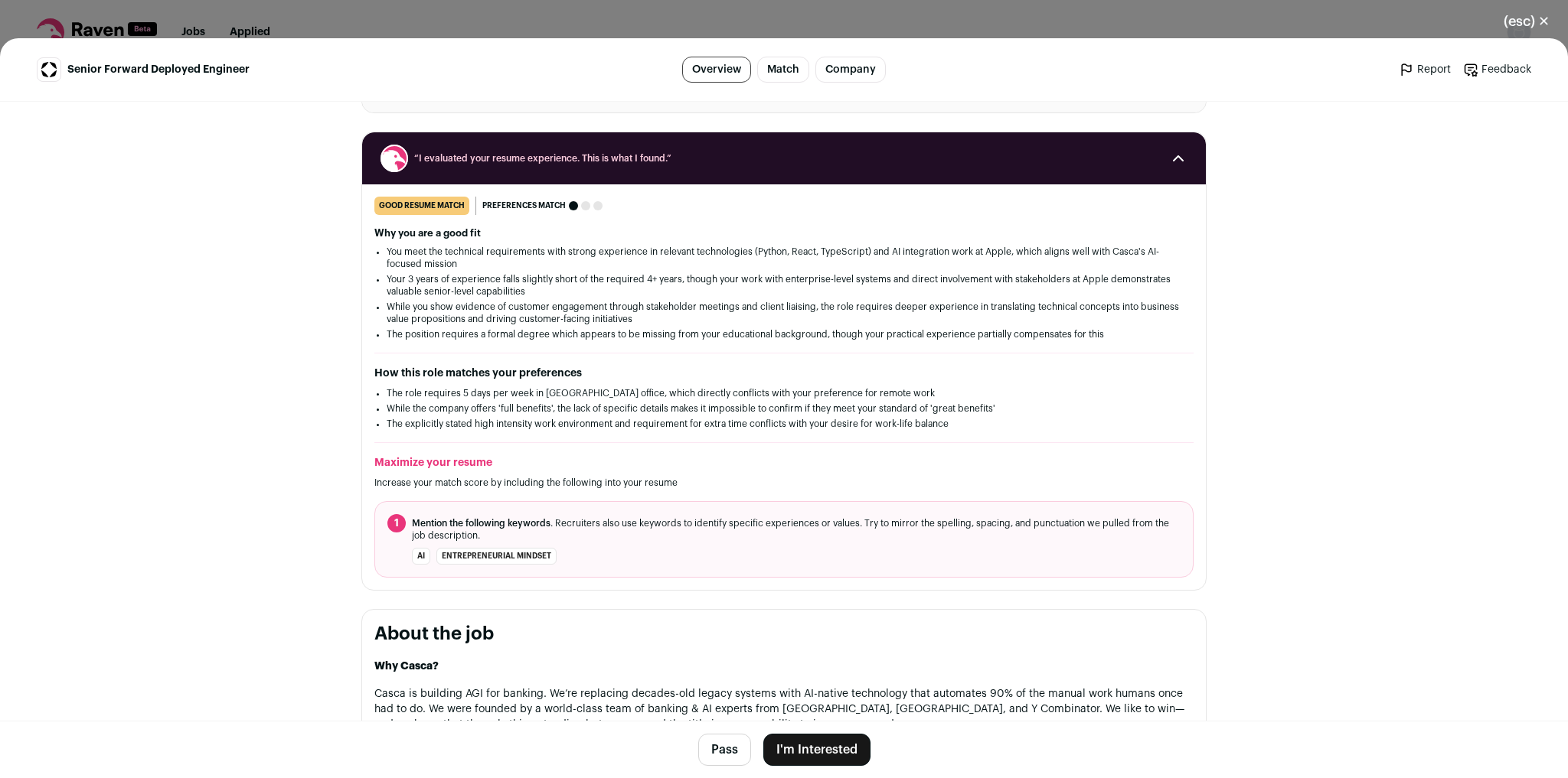
scroll to position [245, 0]
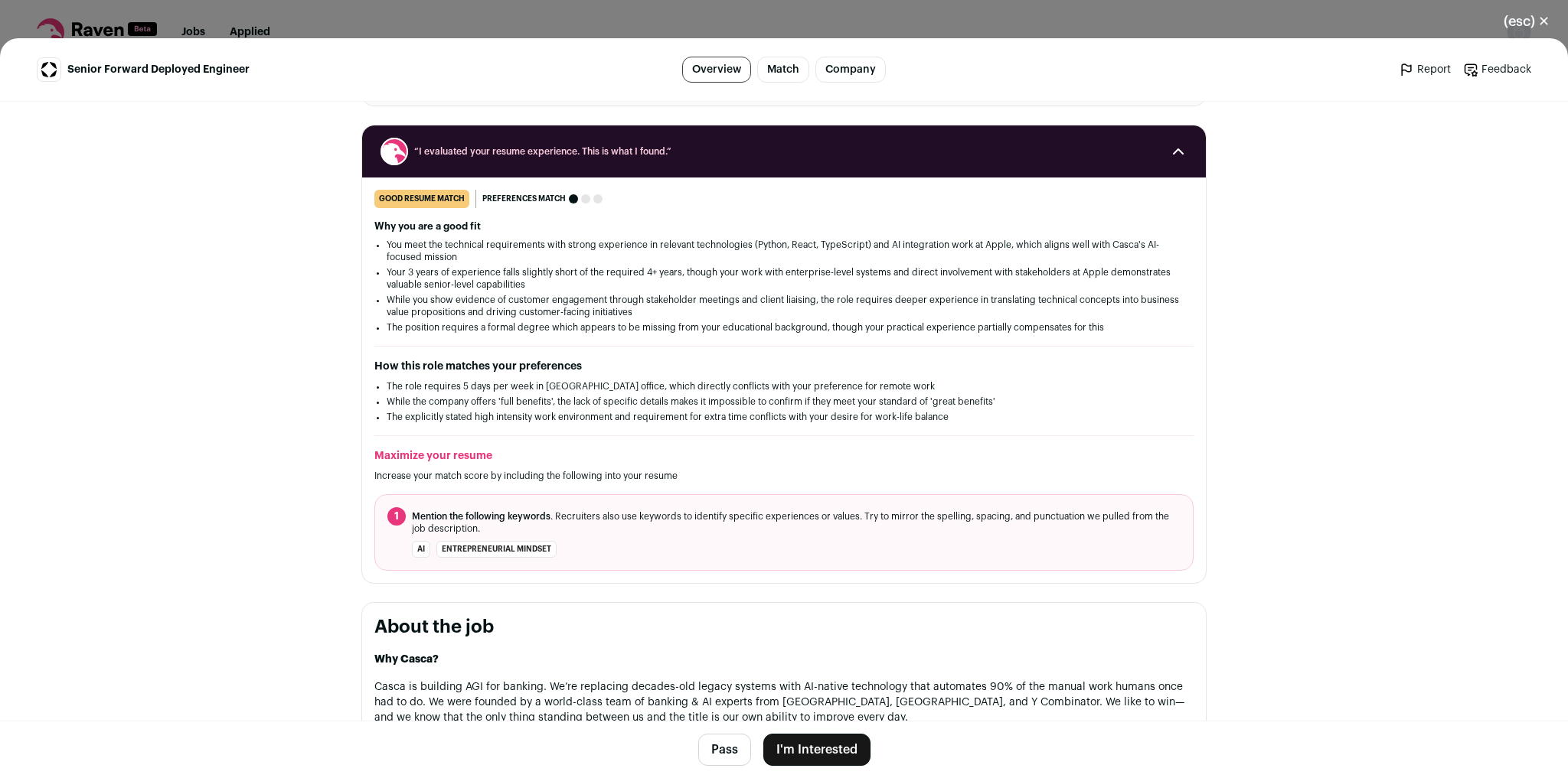
click at [827, 746] on button "I'm Interested" at bounding box center [817, 749] width 108 height 32
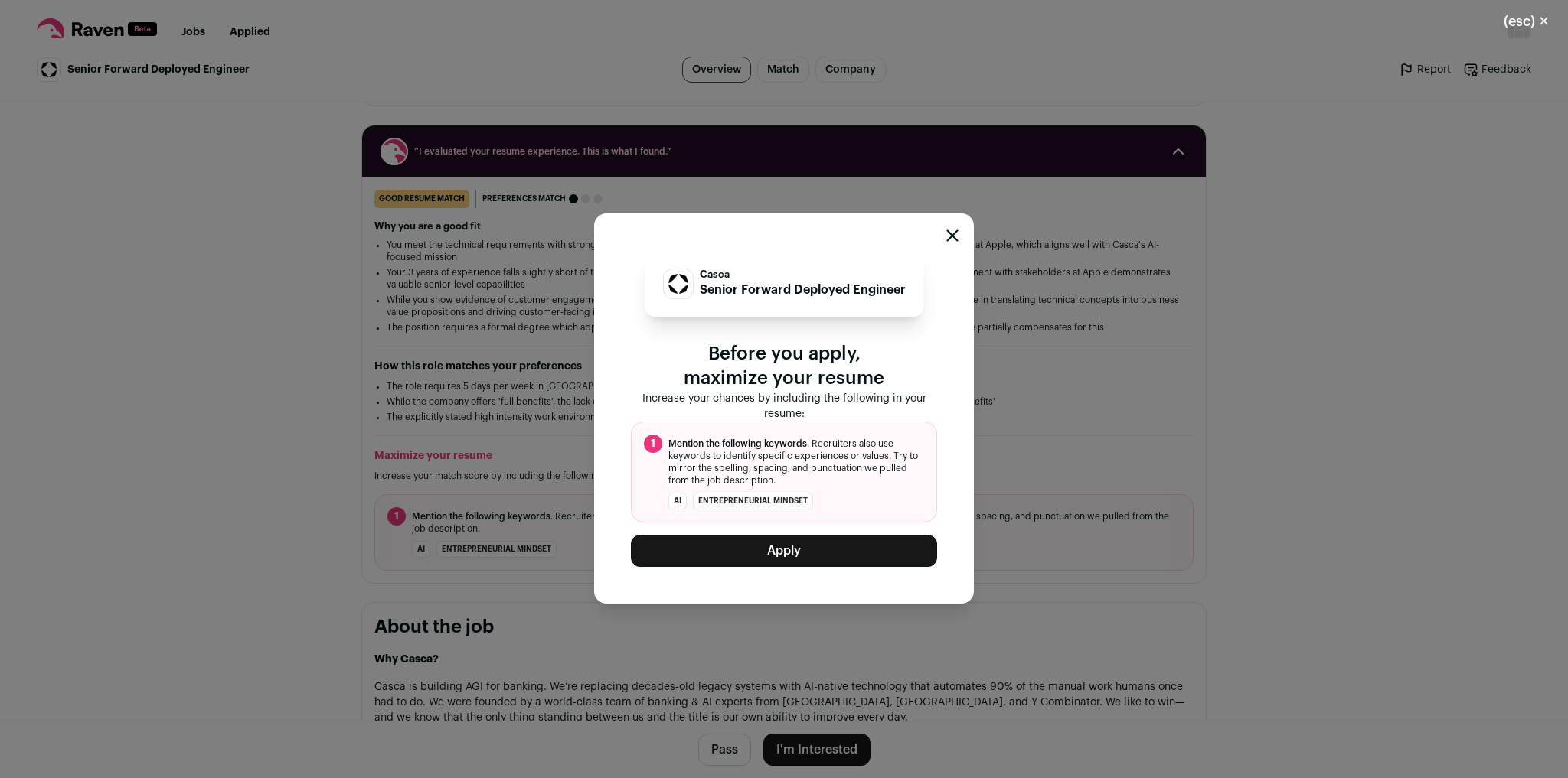
click at [820, 552] on button "Apply" at bounding box center [784, 551] width 306 height 32
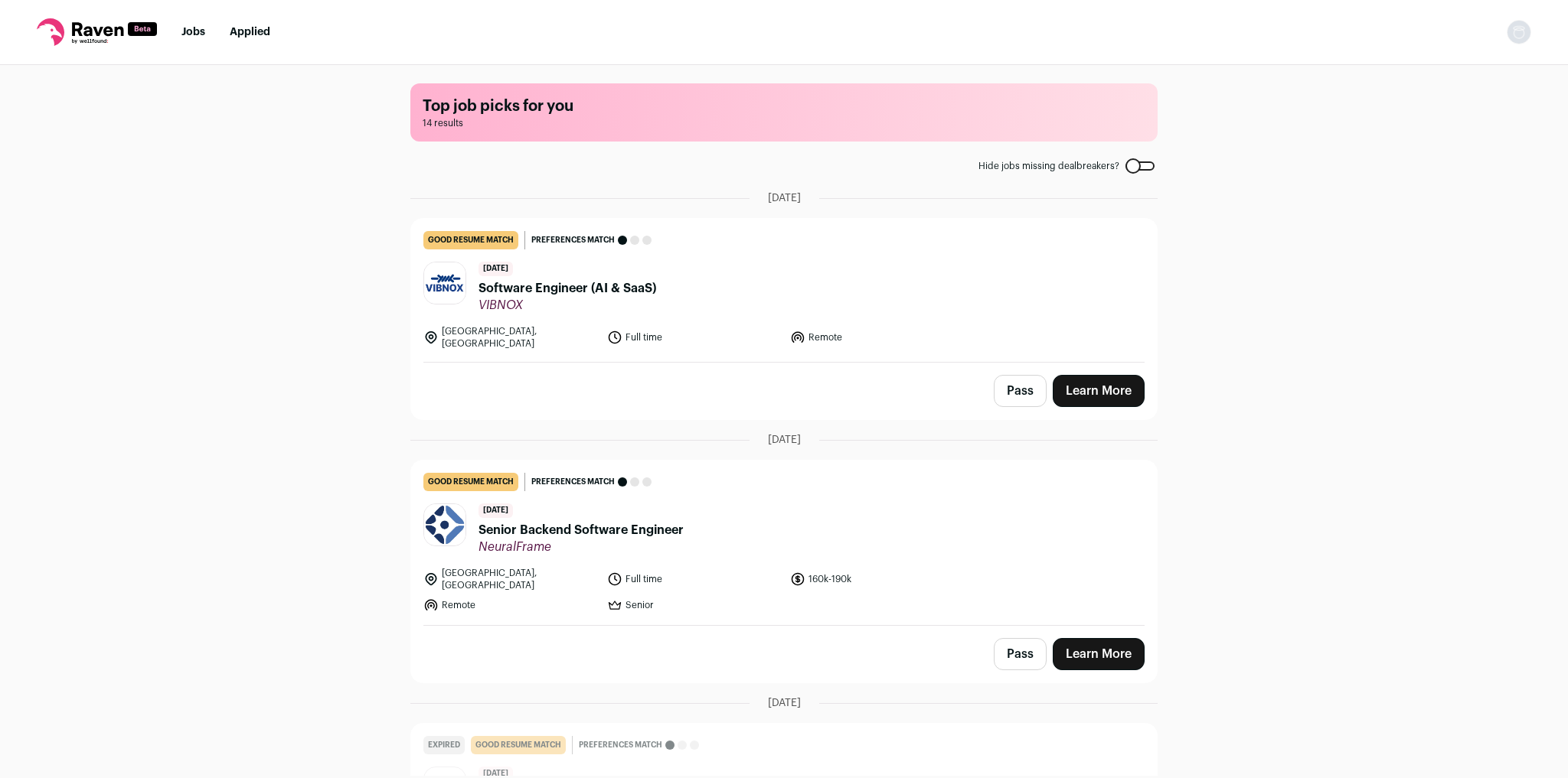
click at [263, 35] on link "Applied" at bounding box center [251, 32] width 41 height 11
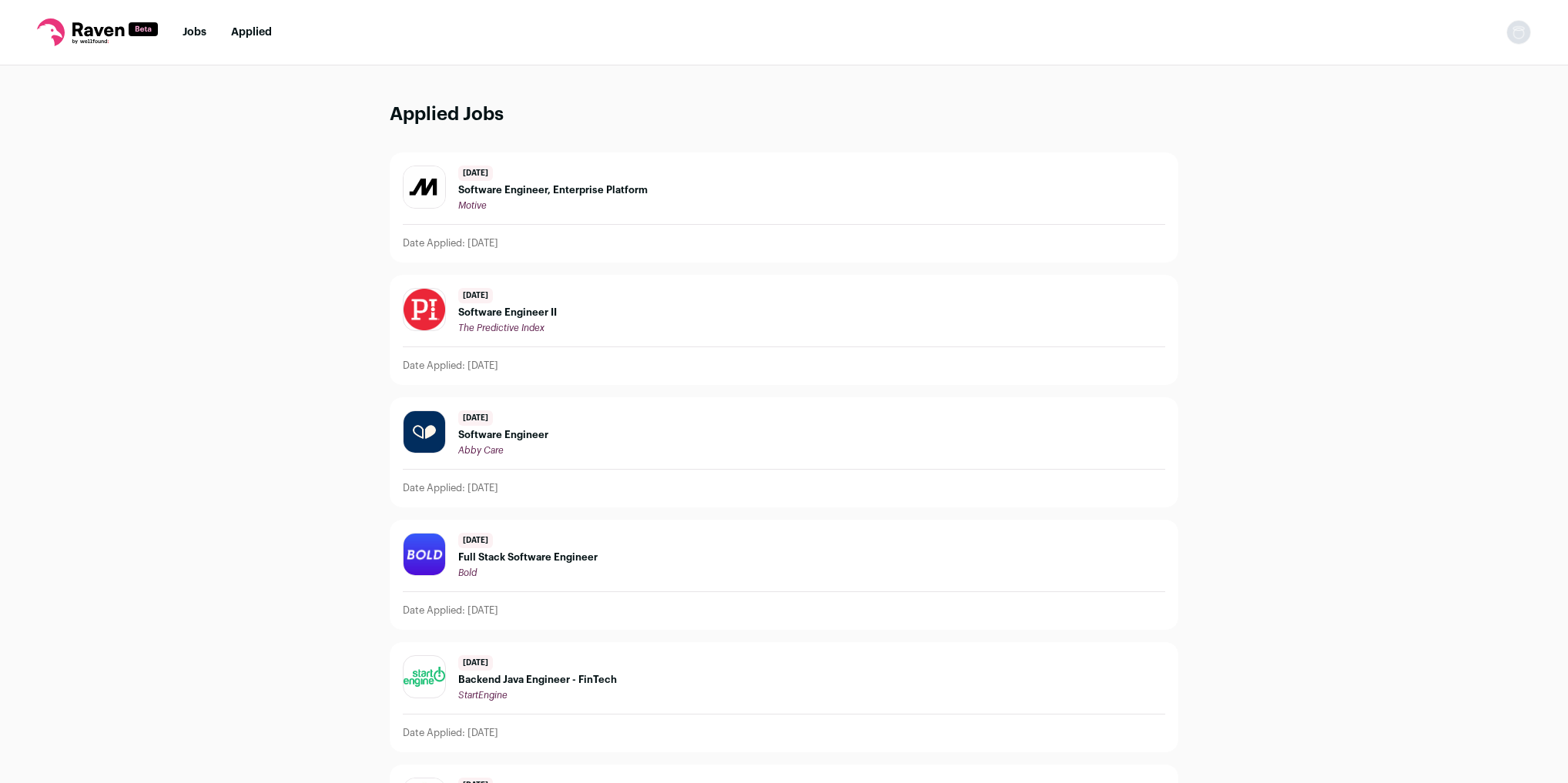
click at [183, 35] on link "Jobs" at bounding box center [195, 33] width 24 height 11
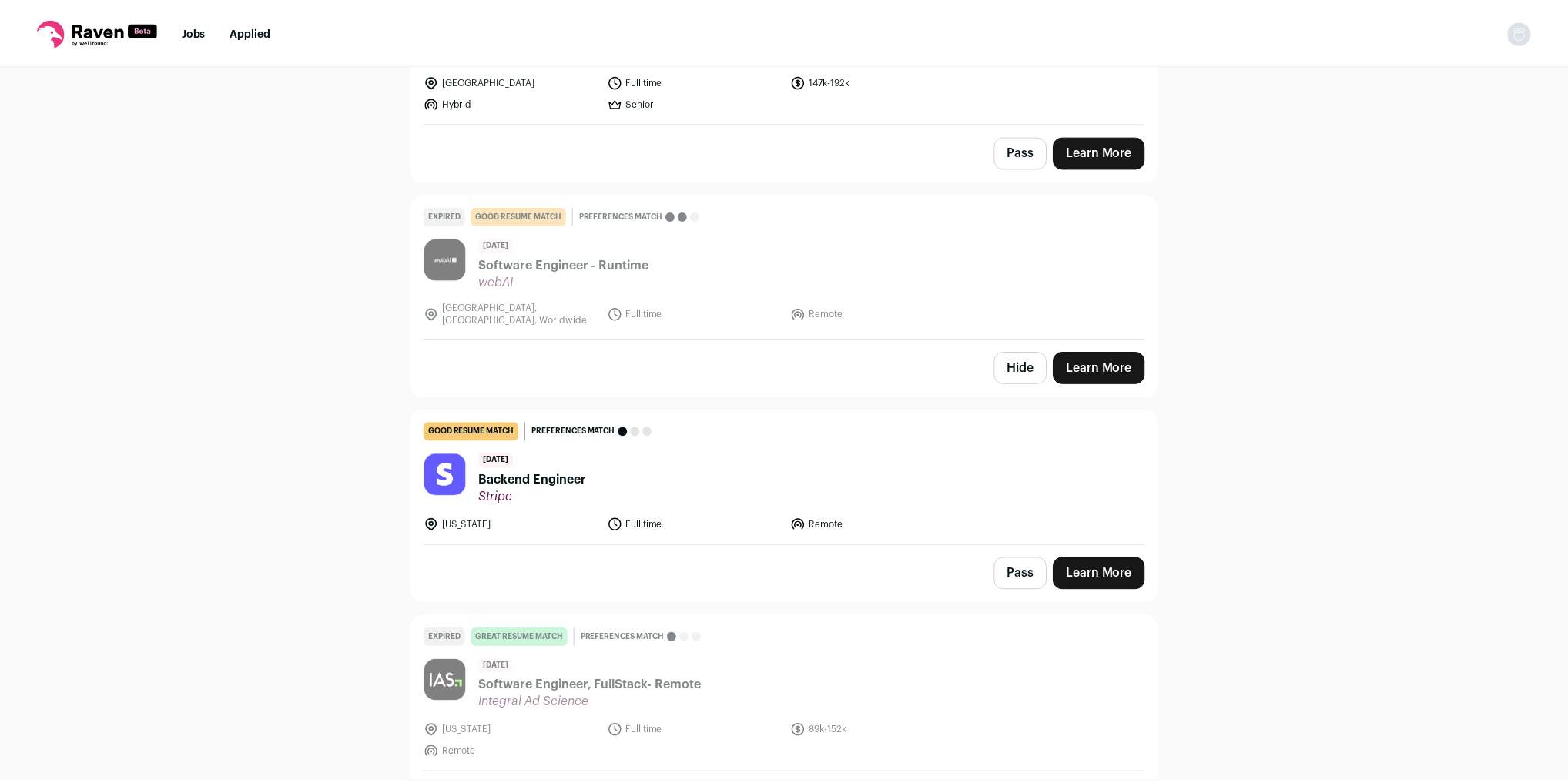
scroll to position [2619, 0]
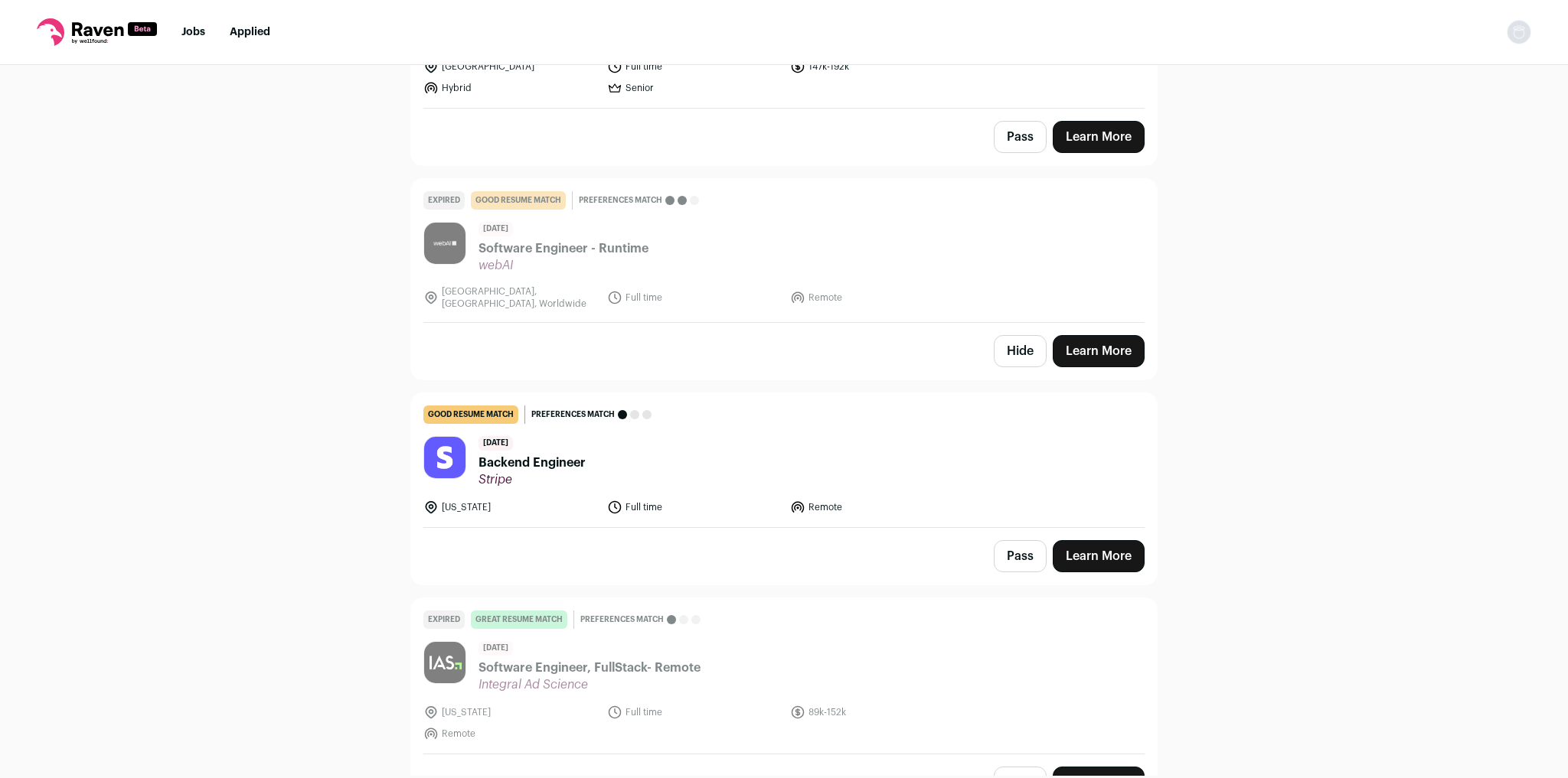
click at [249, 34] on link "Applied" at bounding box center [251, 32] width 41 height 11
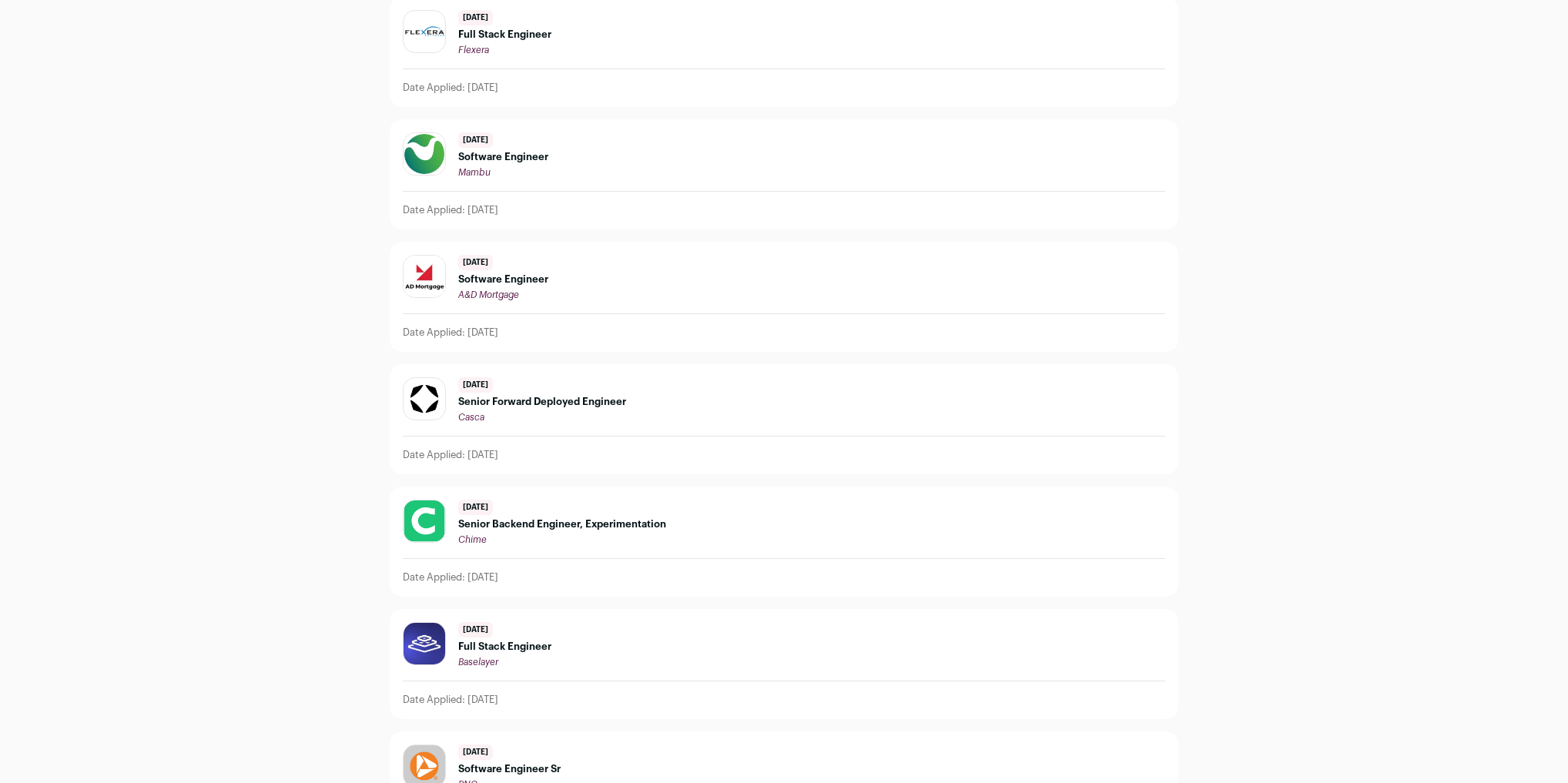
click at [584, 399] on div "[DATE] Senior Forward Deployed Engineer [GEOGRAPHIC_DATA]" at bounding box center [542, 400] width 168 height 47
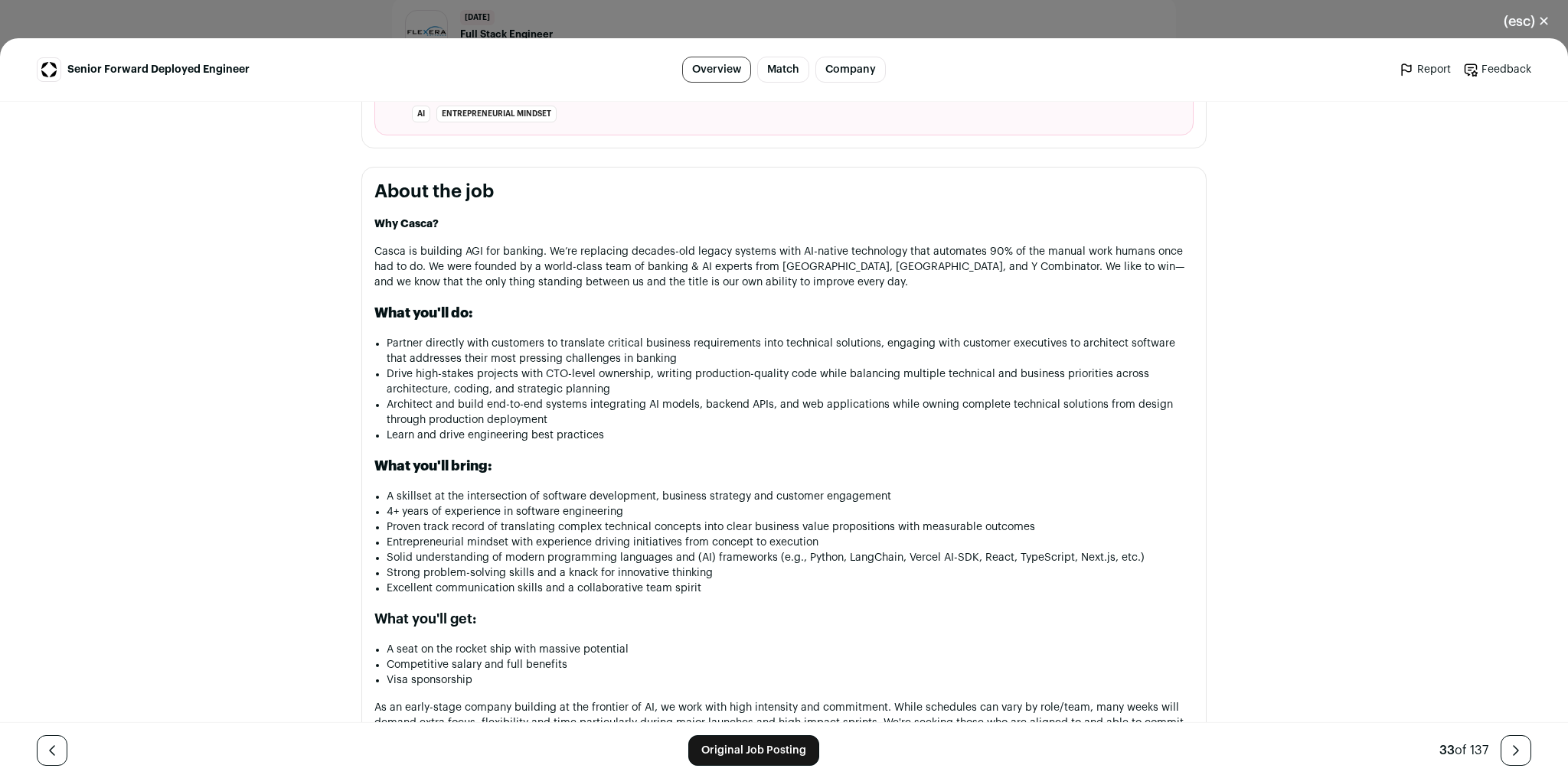
scroll to position [612, 0]
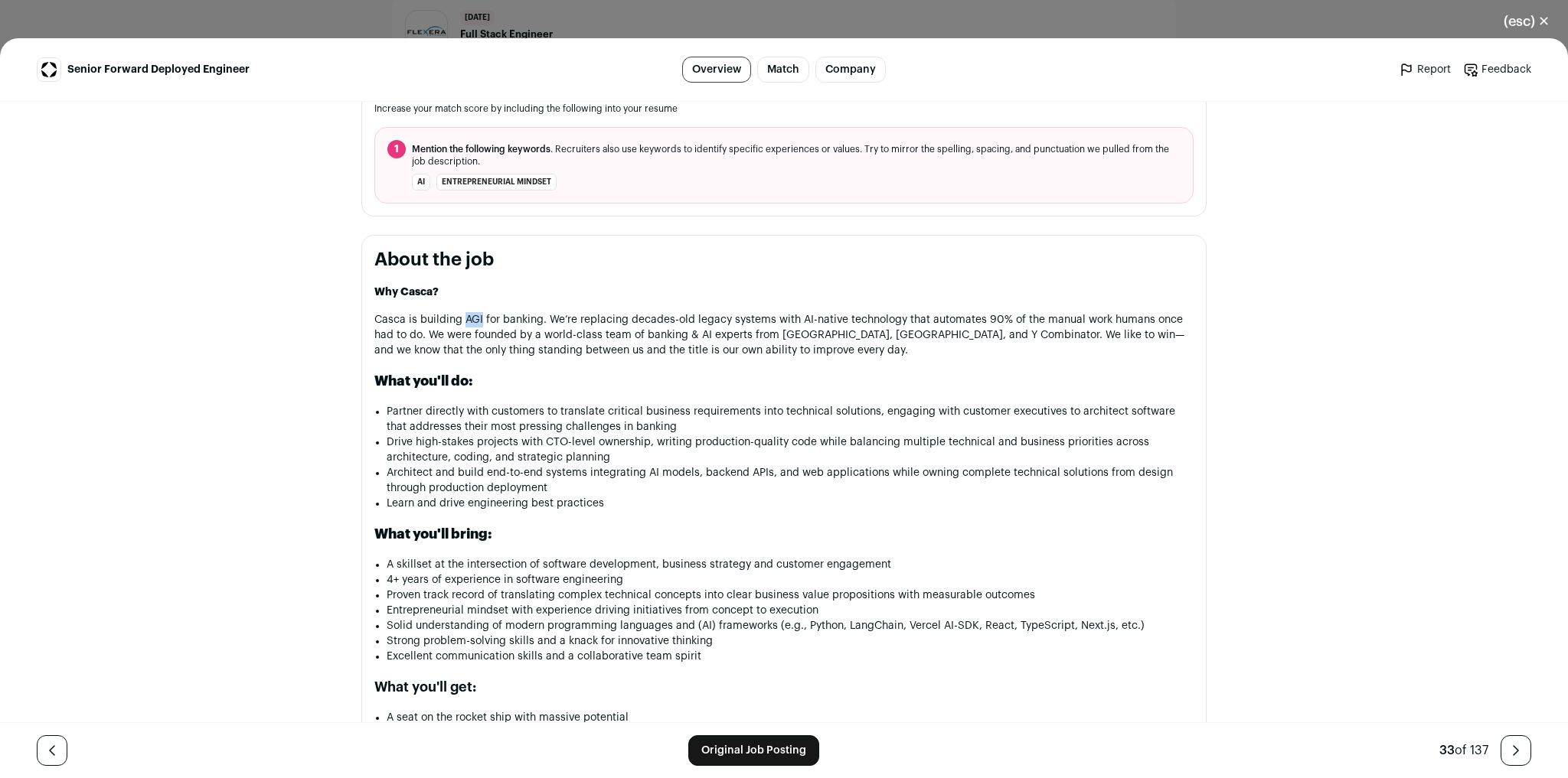
drag, startPoint x: 458, startPoint y: 317, endPoint x: 477, endPoint y: 315, distance: 19.1
click at [477, 315] on p "Casca is building AGI for banking. We’re replacing decades-old legacy systems w…" at bounding box center [784, 336] width 819 height 46
click at [459, 313] on p "Casca is building AGI for banking. We’re replacing decades-old legacy systems w…" at bounding box center [784, 336] width 819 height 46
click at [464, 317] on p "Casca is building AGI for banking. We’re replacing decades-old legacy systems w…" at bounding box center [784, 336] width 819 height 46
